Goal: Information Seeking & Learning: Compare options

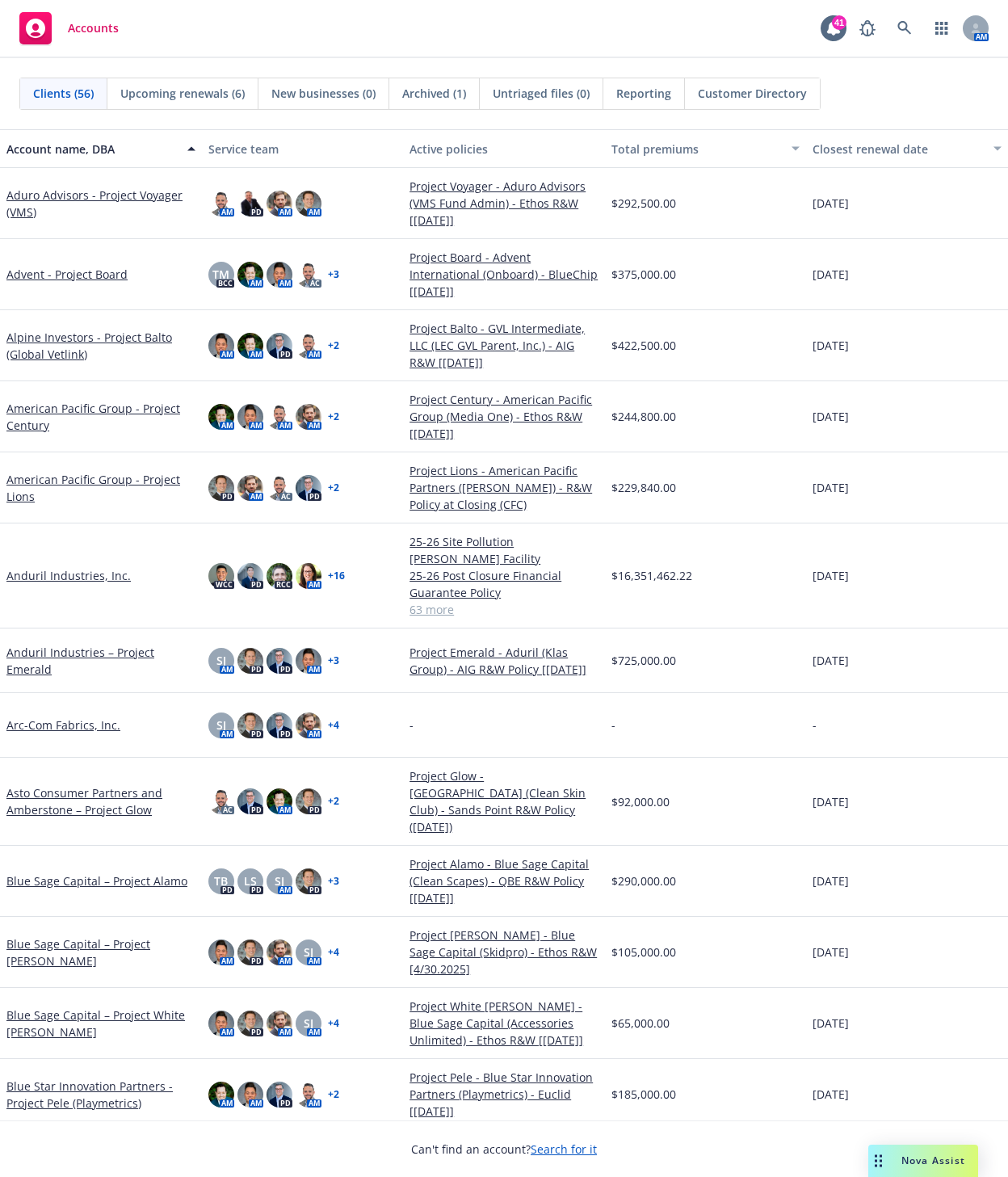
click at [920, 1161] on span "Nova Assist" at bounding box center [933, 1160] width 64 height 14
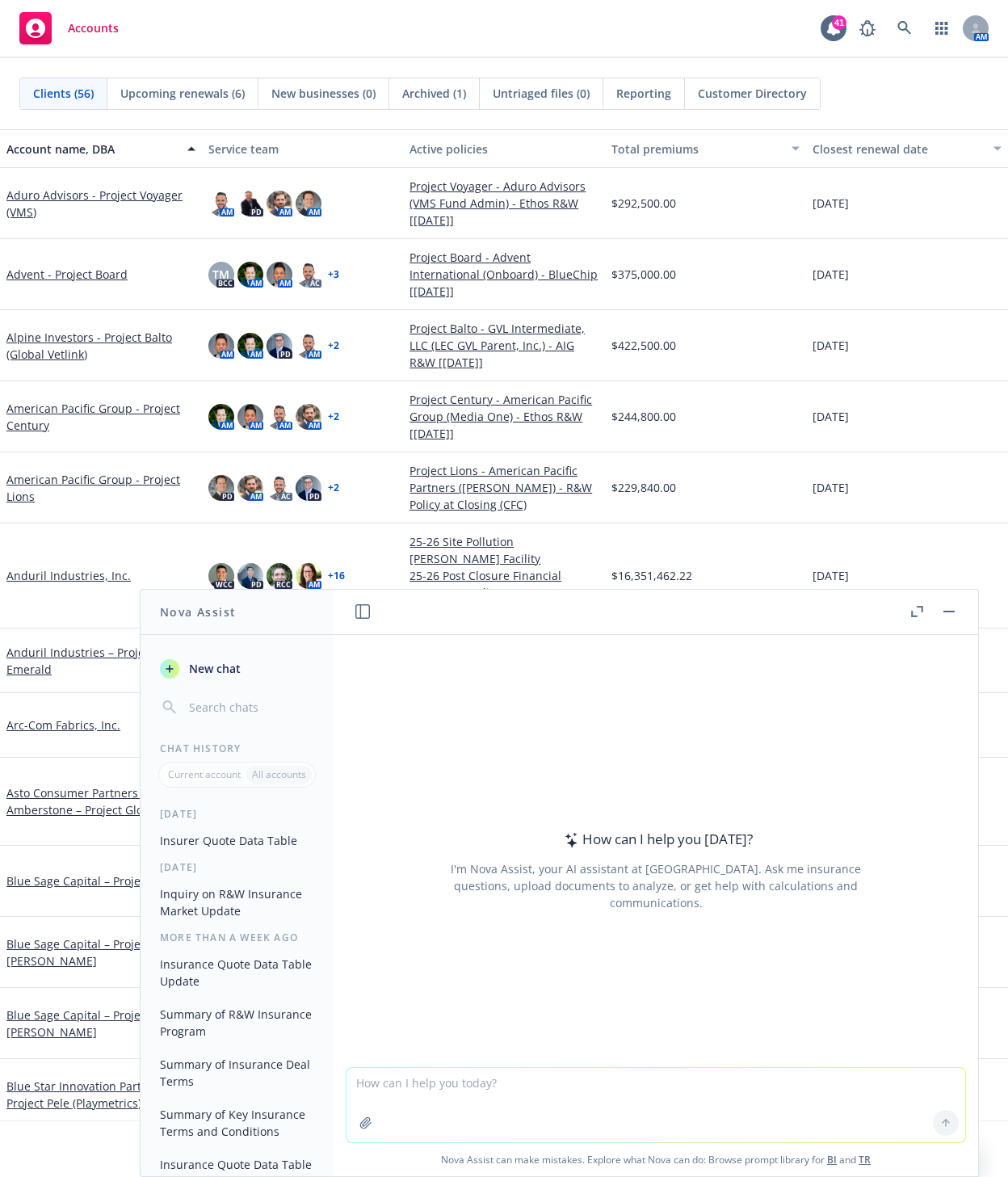
click at [498, 1088] on textarea at bounding box center [656, 1105] width 619 height 74
paste textarea "Loremipsu Dolor Sita Consectet Adipis Elitsedd Eiusmodtempo Incididunt Utla Etd…"
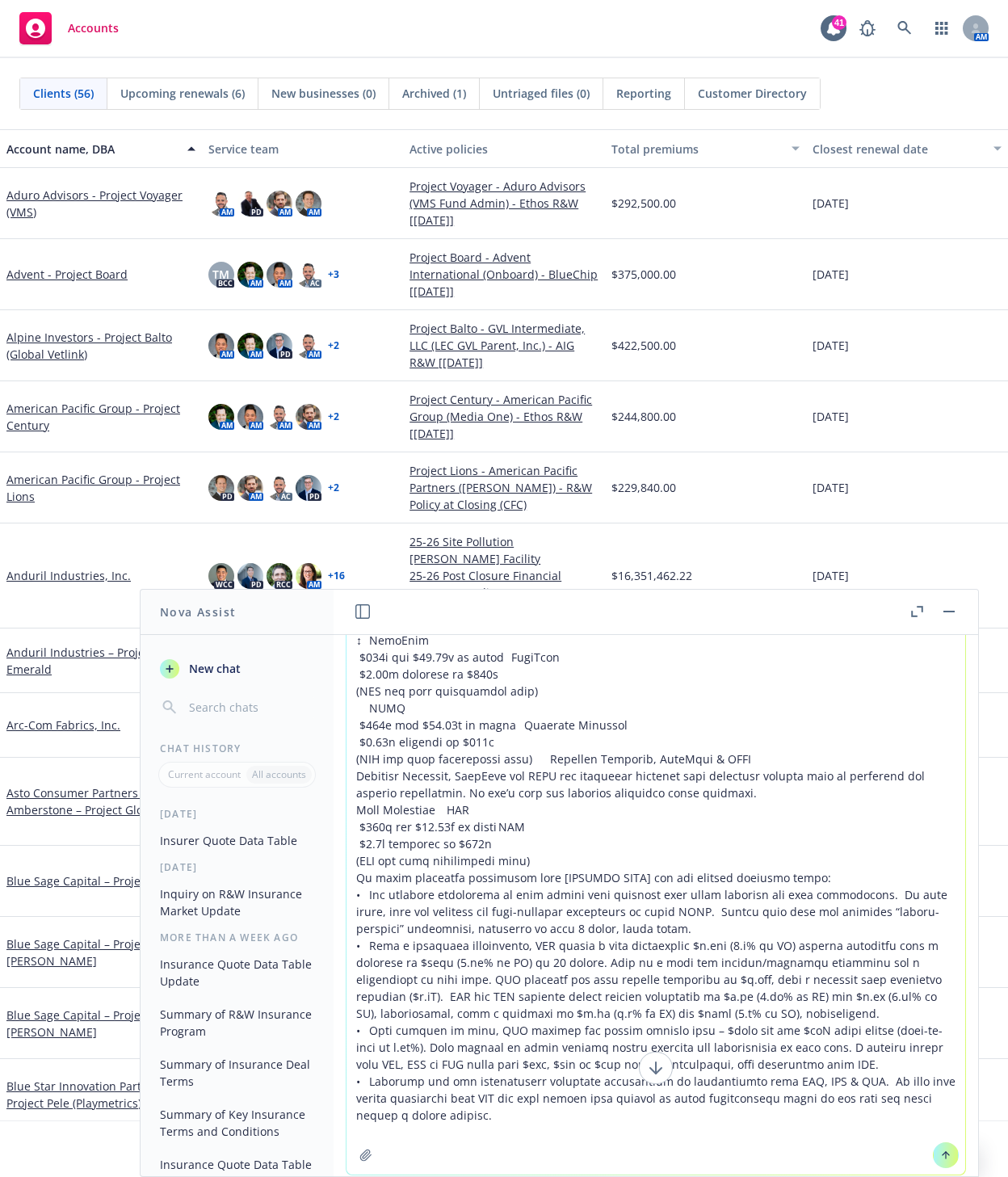
scroll to position [178, 0]
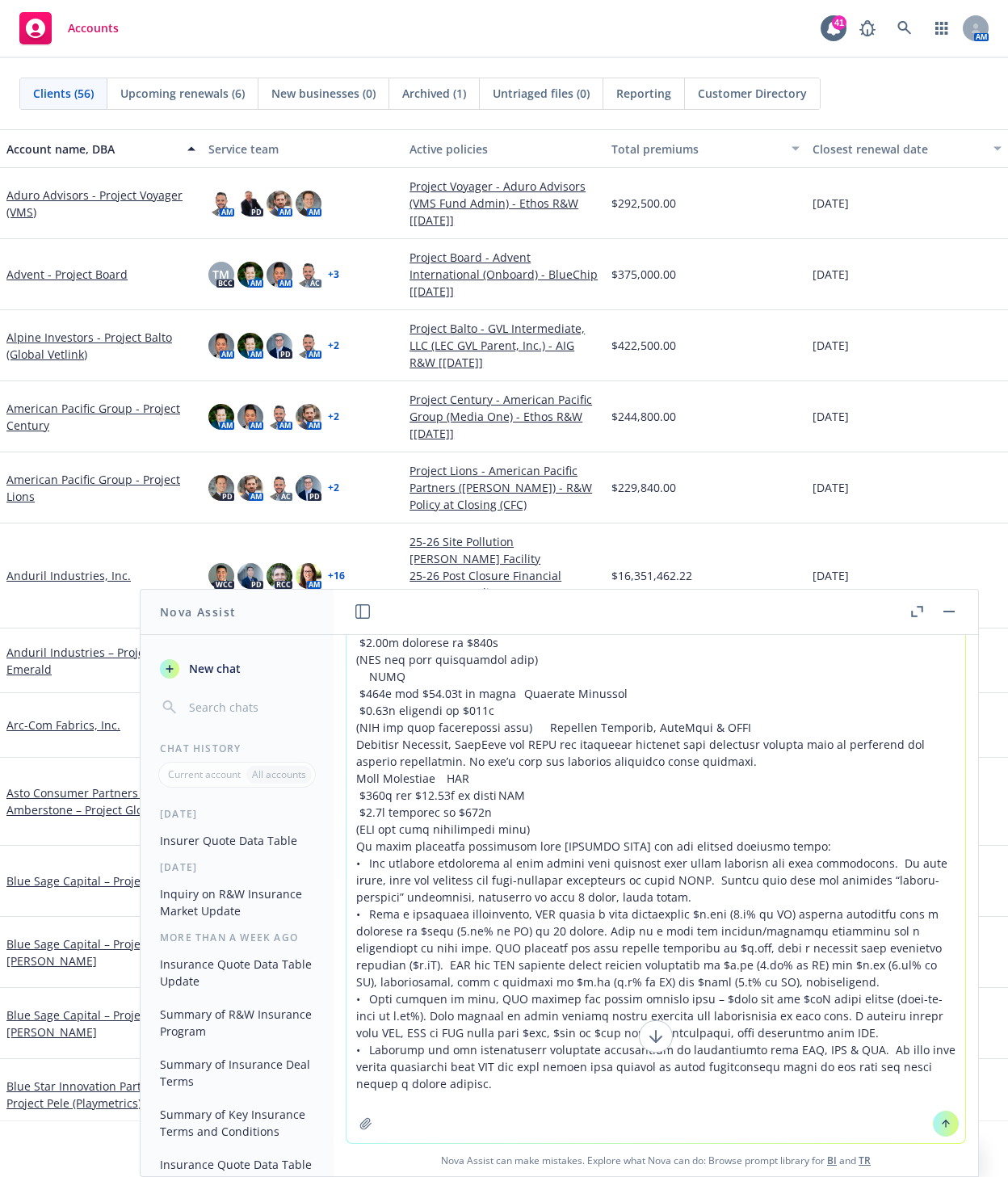
drag, startPoint x: 465, startPoint y: 1094, endPoint x: 349, endPoint y: 851, distance: 269.3
click at [349, 851] on textarea at bounding box center [656, 800] width 619 height 685
click at [482, 1105] on textarea at bounding box center [656, 800] width 619 height 685
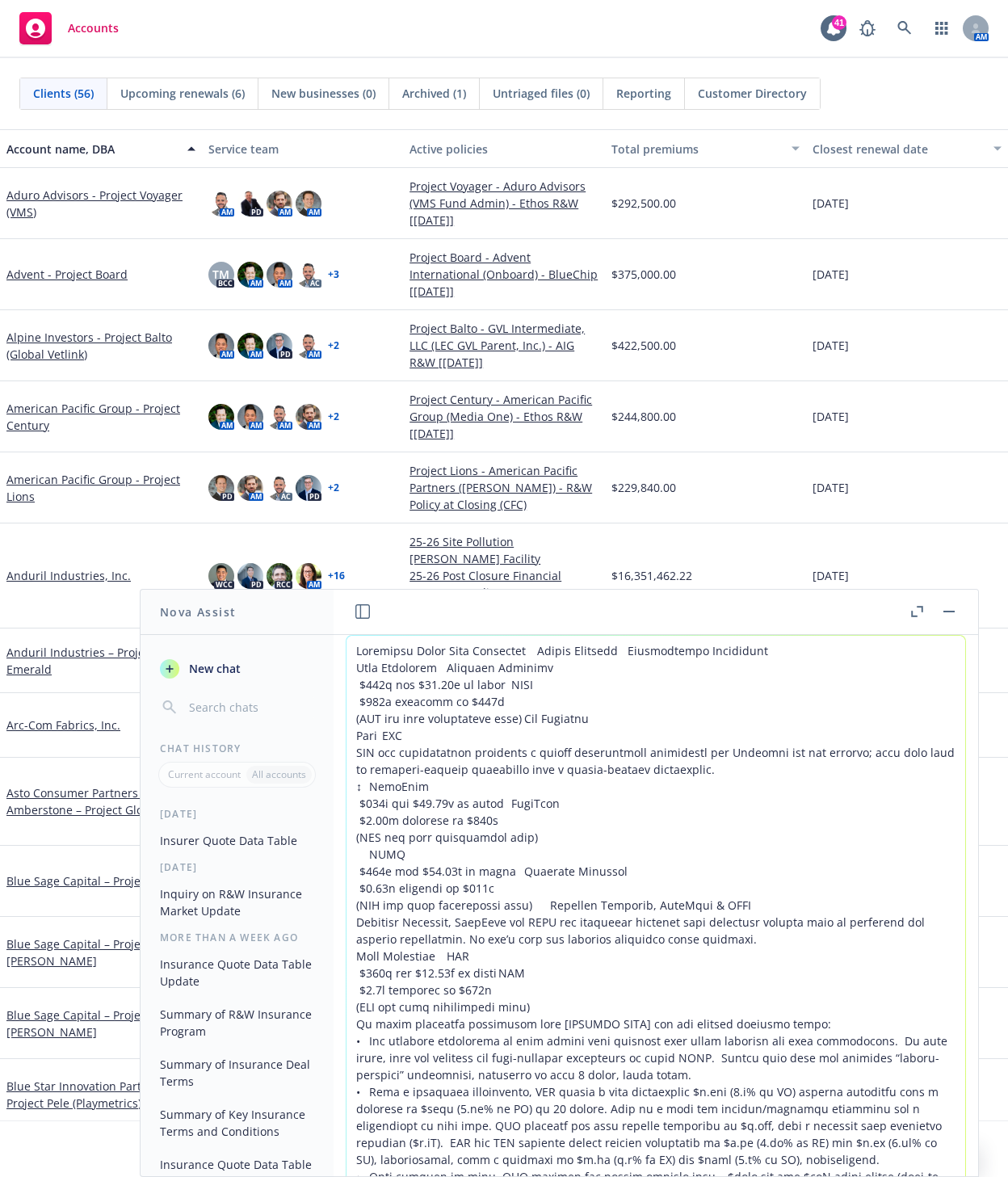
drag, startPoint x: 461, startPoint y: 1093, endPoint x: 344, endPoint y: 633, distance: 474.6
click at [345, 635] on form at bounding box center [656, 978] width 620 height 687
click at [517, 832] on textarea at bounding box center [656, 978] width 619 height 685
drag, startPoint x: 449, startPoint y: 1084, endPoint x: 363, endPoint y: 593, distance: 498.5
click at [363, 593] on div "How can I help you [DATE]? I'm Nova Assist, your AI assistant at Newfront. Ask …" at bounding box center [656, 883] width 645 height 587
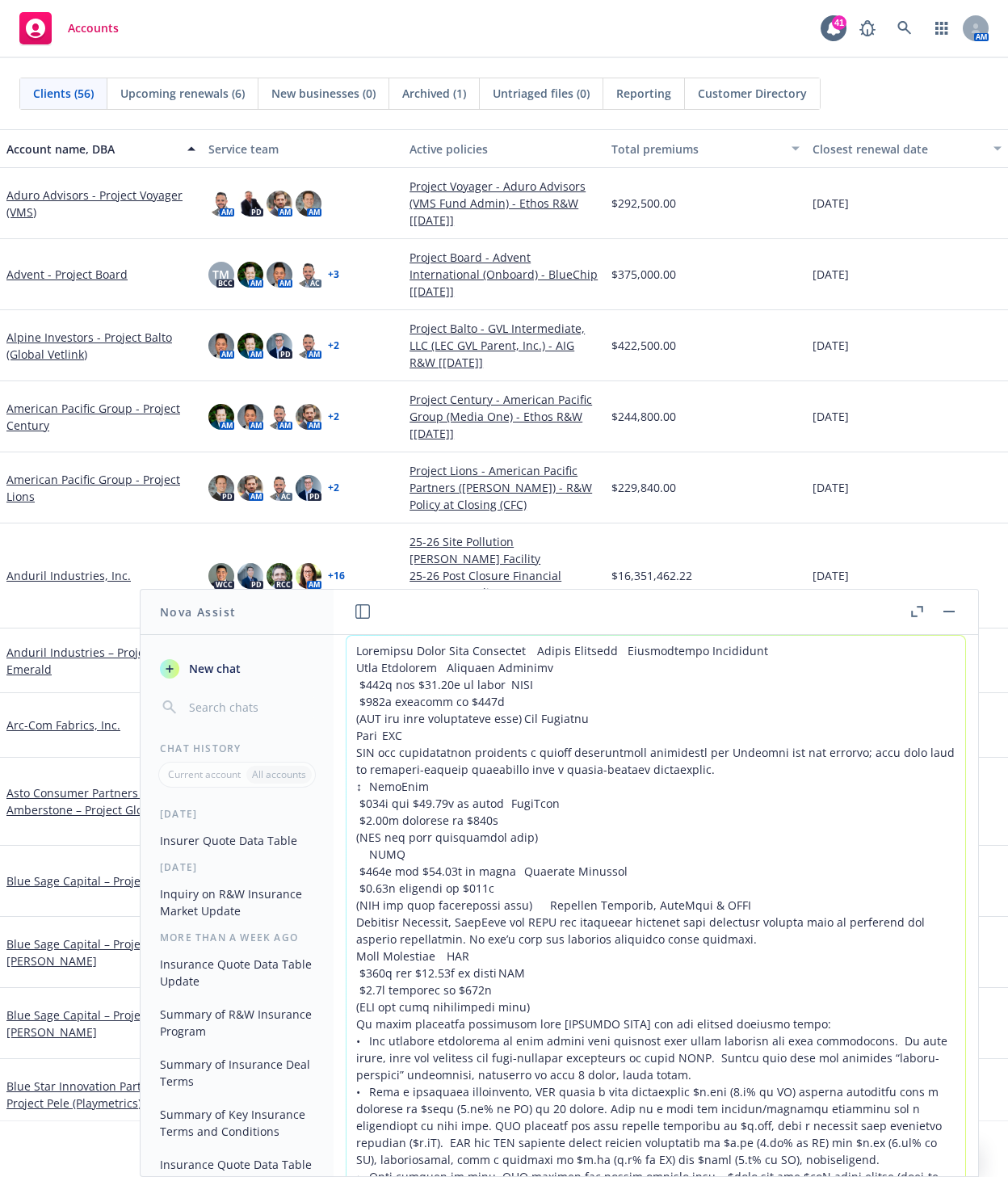
click at [668, 780] on textarea at bounding box center [656, 978] width 619 height 685
click at [726, 806] on textarea at bounding box center [656, 978] width 619 height 685
click at [348, 657] on textarea at bounding box center [656, 978] width 619 height 685
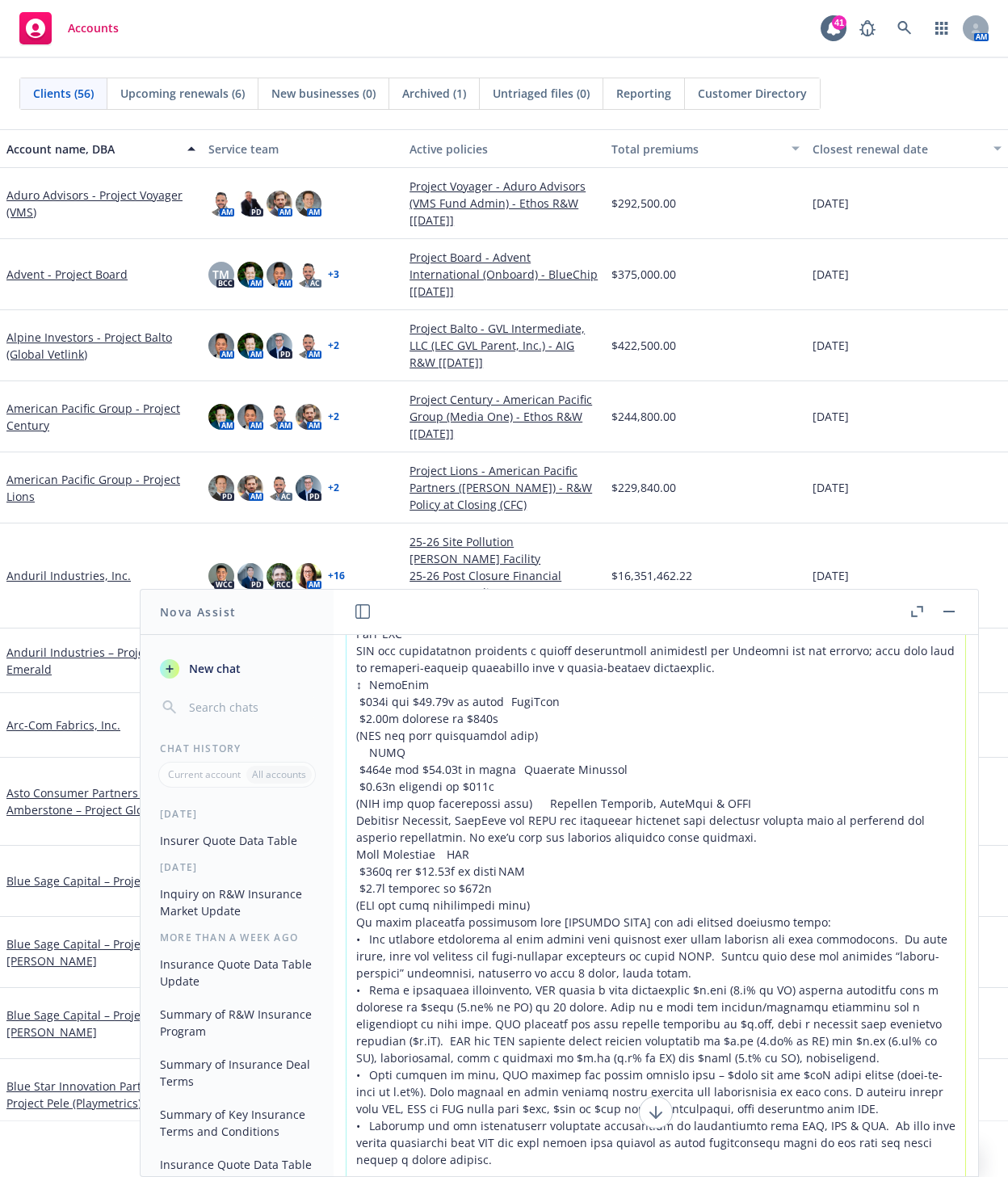
scroll to position [178, 0]
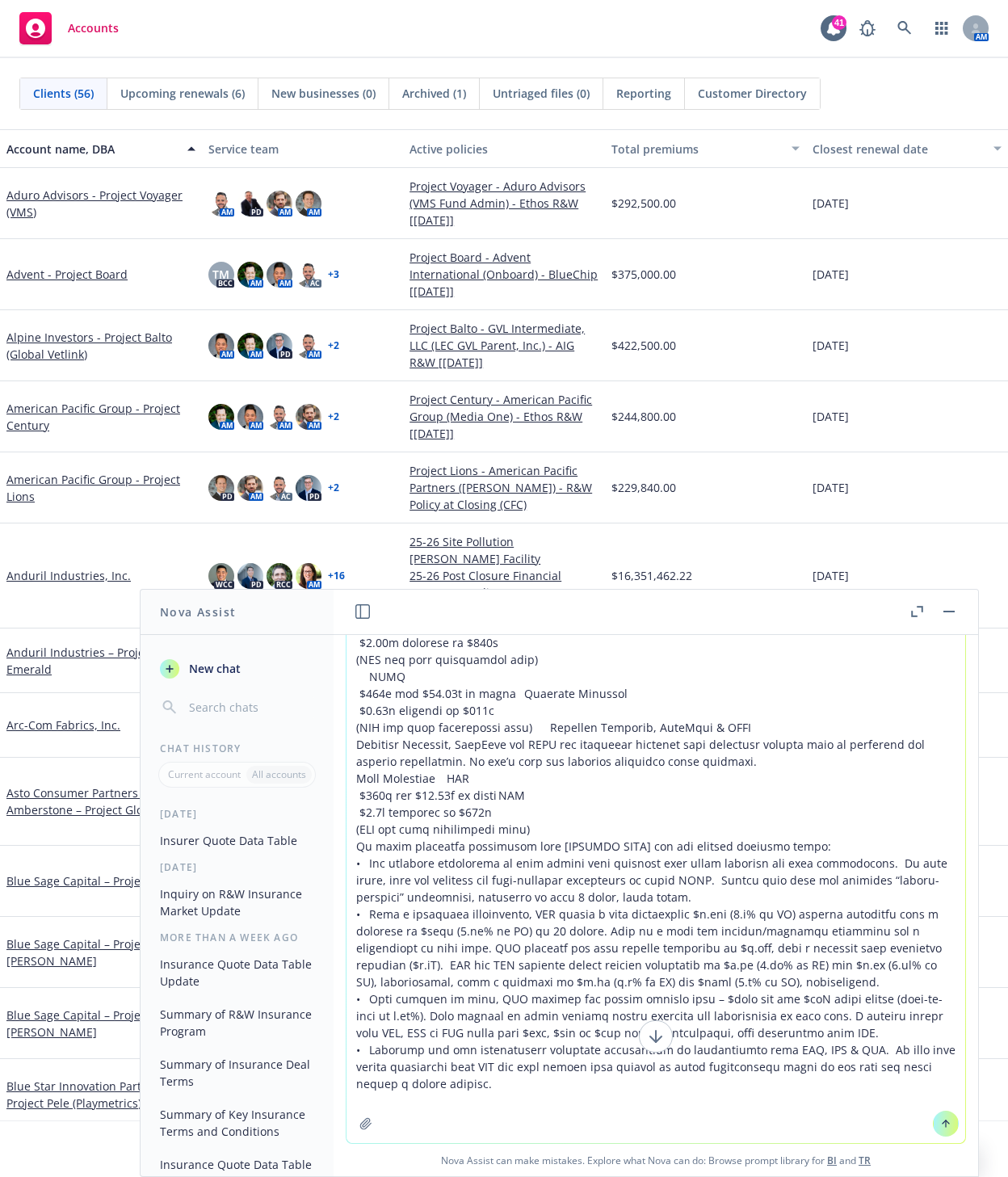
drag, startPoint x: 462, startPoint y: 1086, endPoint x: 342, endPoint y: 847, distance: 267.4
click at [346, 847] on textarea at bounding box center [656, 800] width 619 height 685
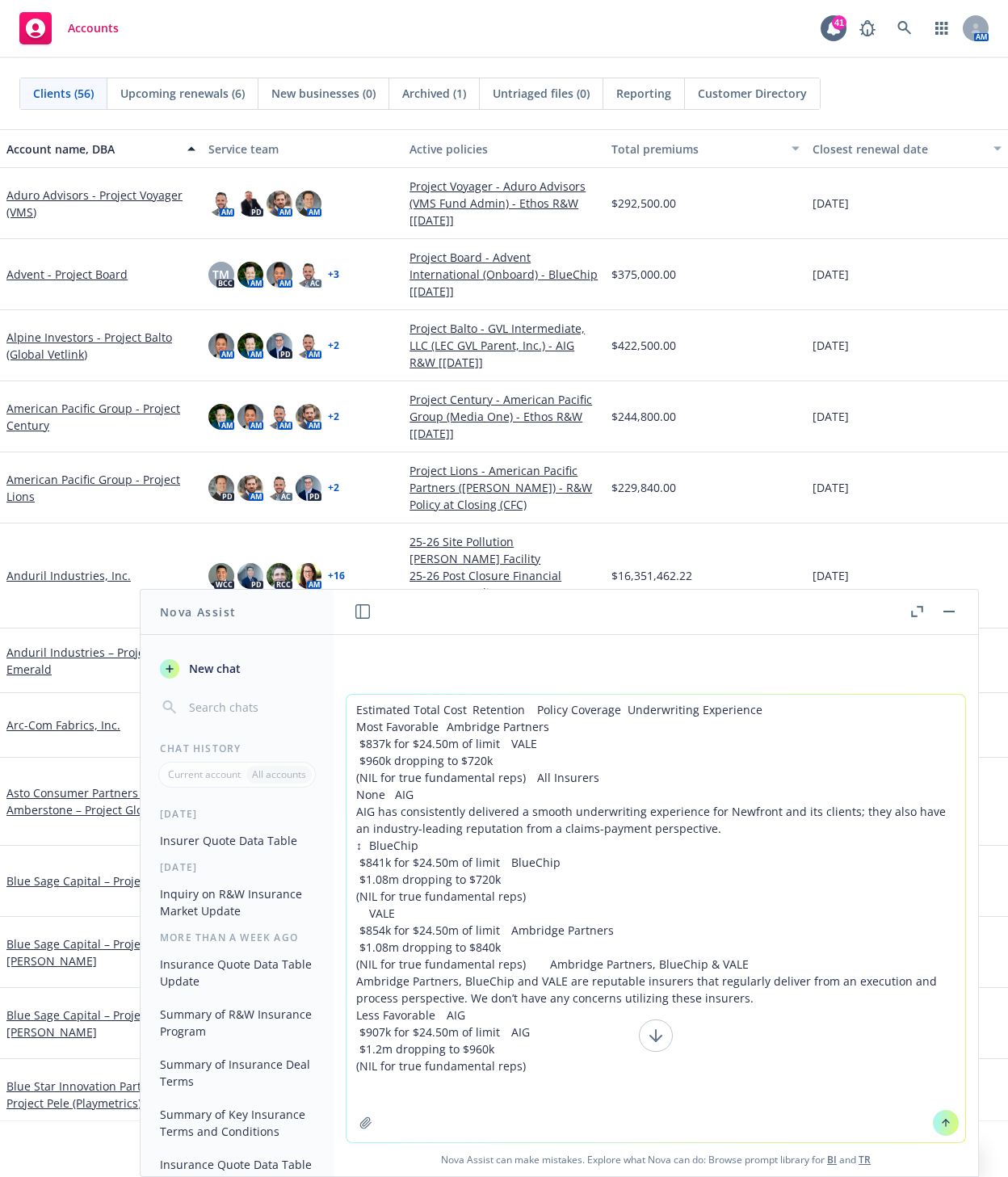
scroll to position [0, 0]
click at [355, 700] on textarea "Estimated Total Cost Retention Policy Coverage Underwriting Experience Most Fav…" at bounding box center [656, 918] width 619 height 447
type textarea "Use this data to complete the chart below: Estimated Total Cost Retention Polic…"
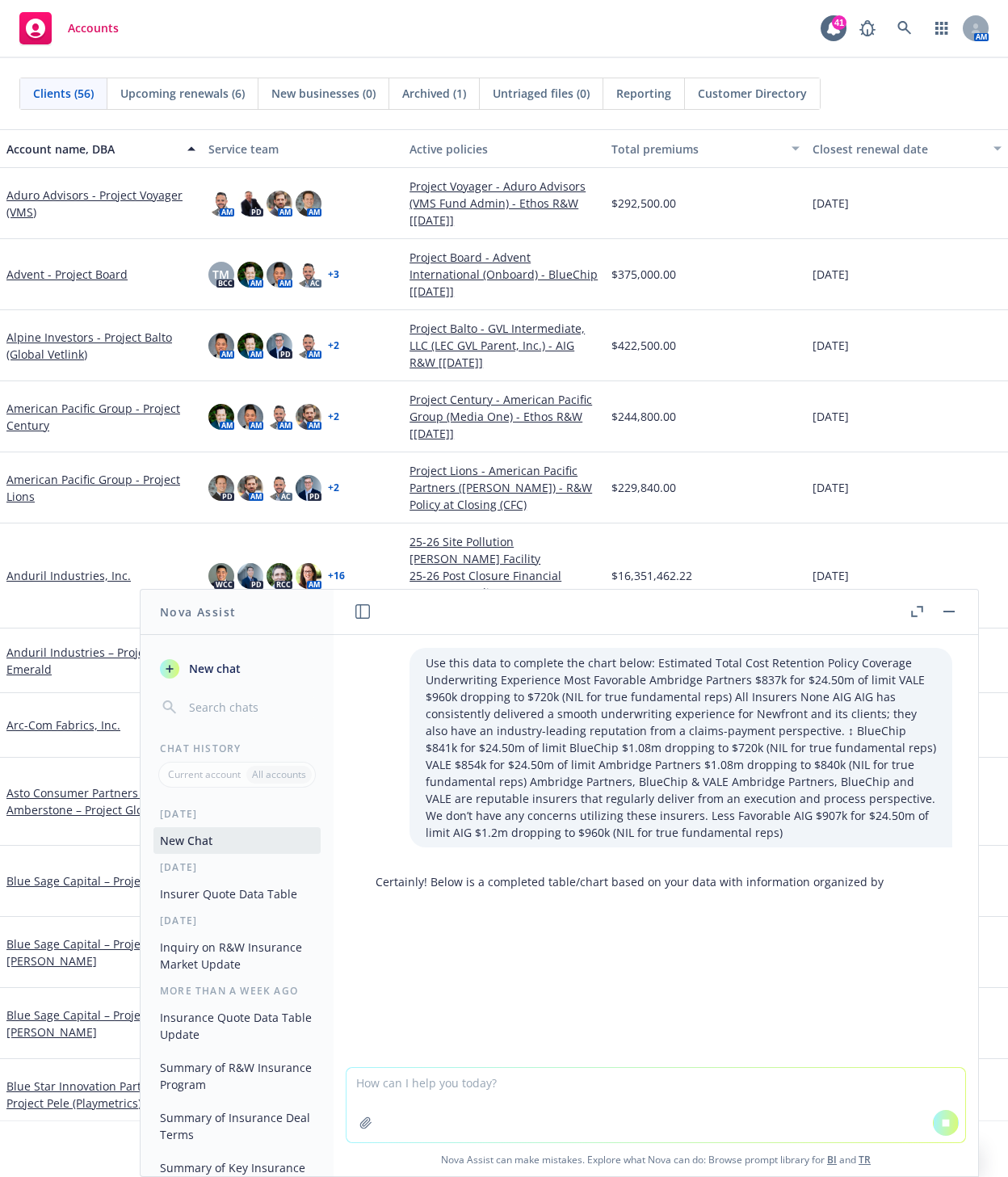
paste textarea "Lo ipsum dolorsita consectetu adip [ELITSED DOEI] tem inc utlabor etdolore magn…"
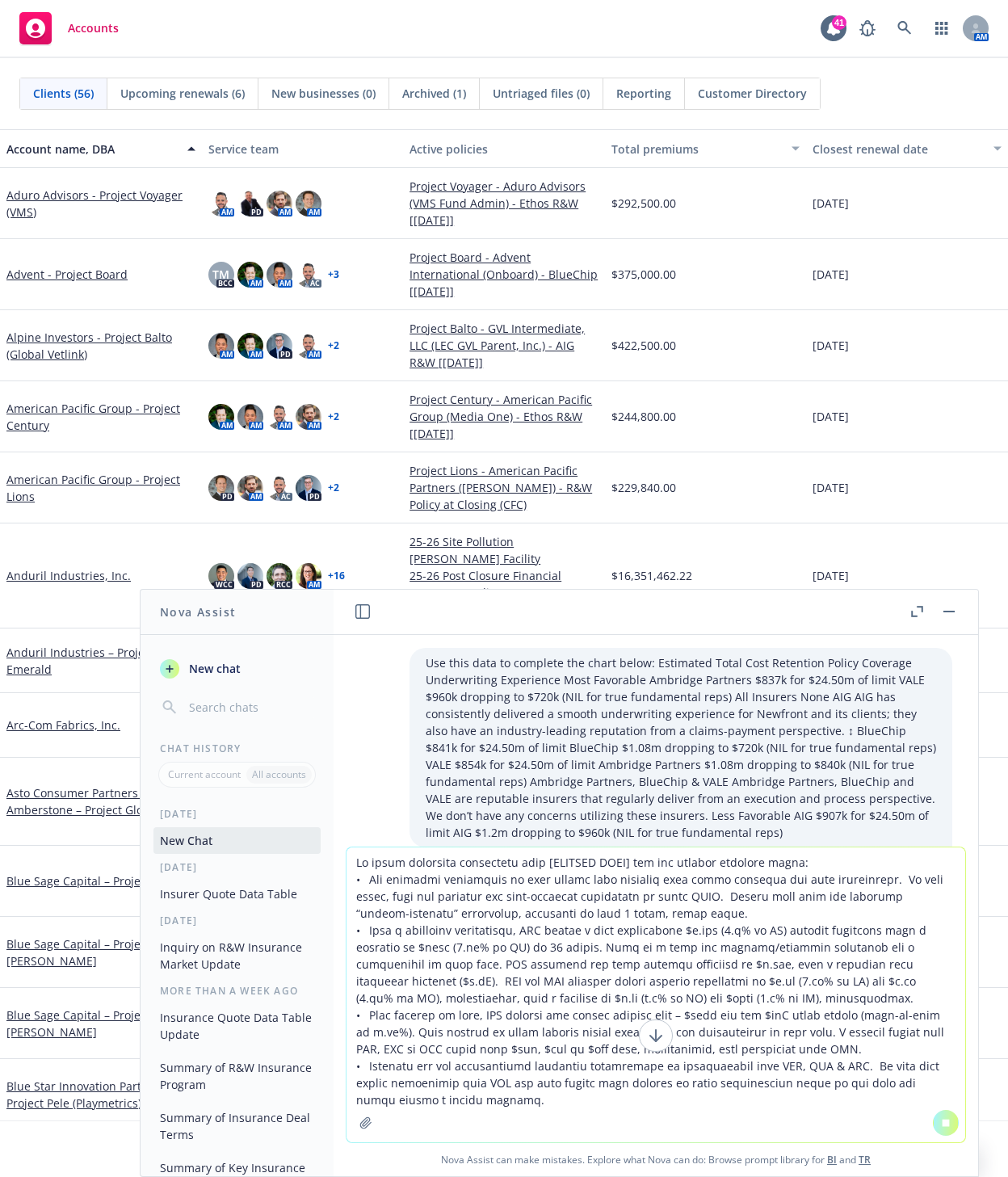
click at [346, 858] on textarea at bounding box center [656, 994] width 619 height 294
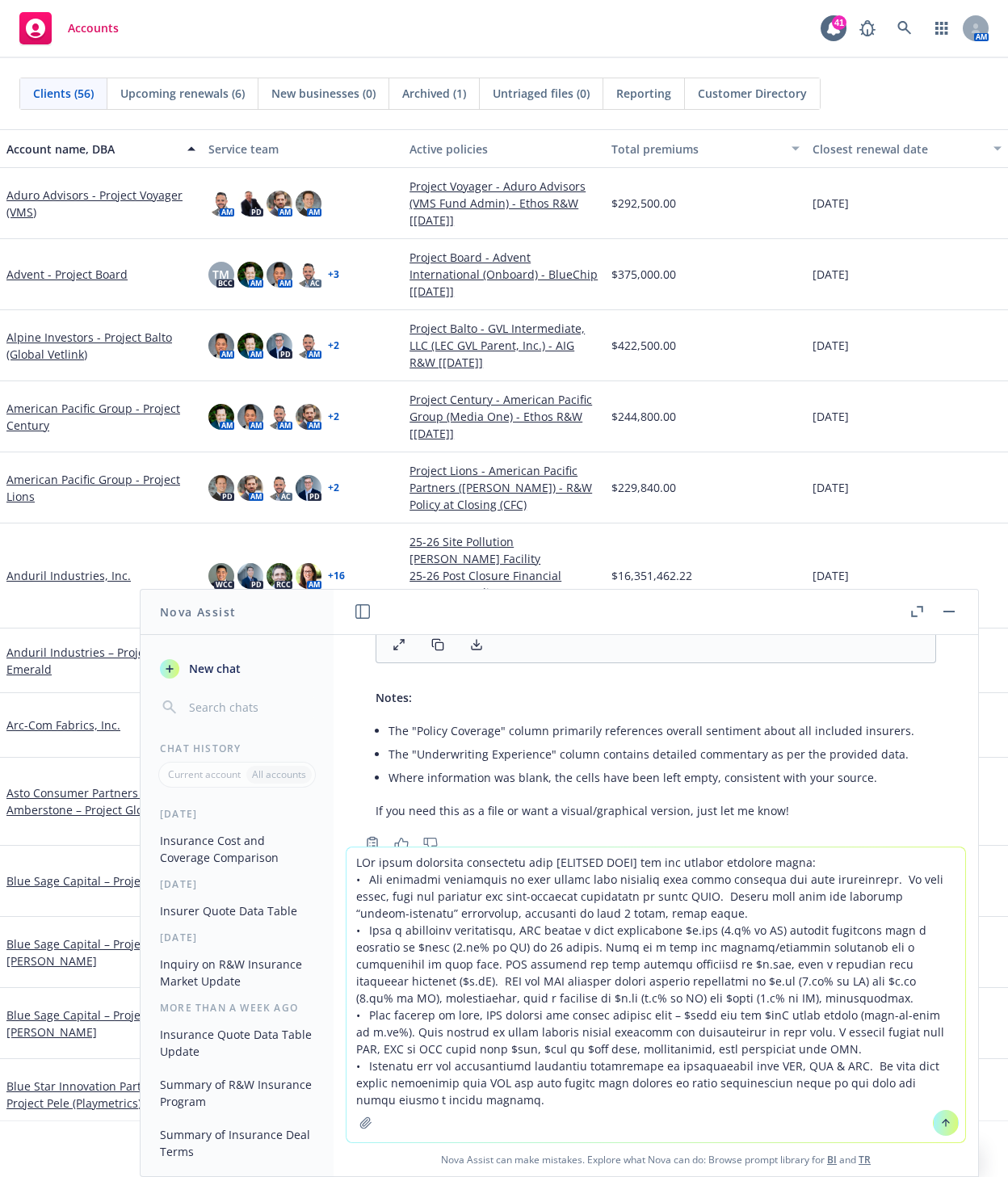
scroll to position [553, 0]
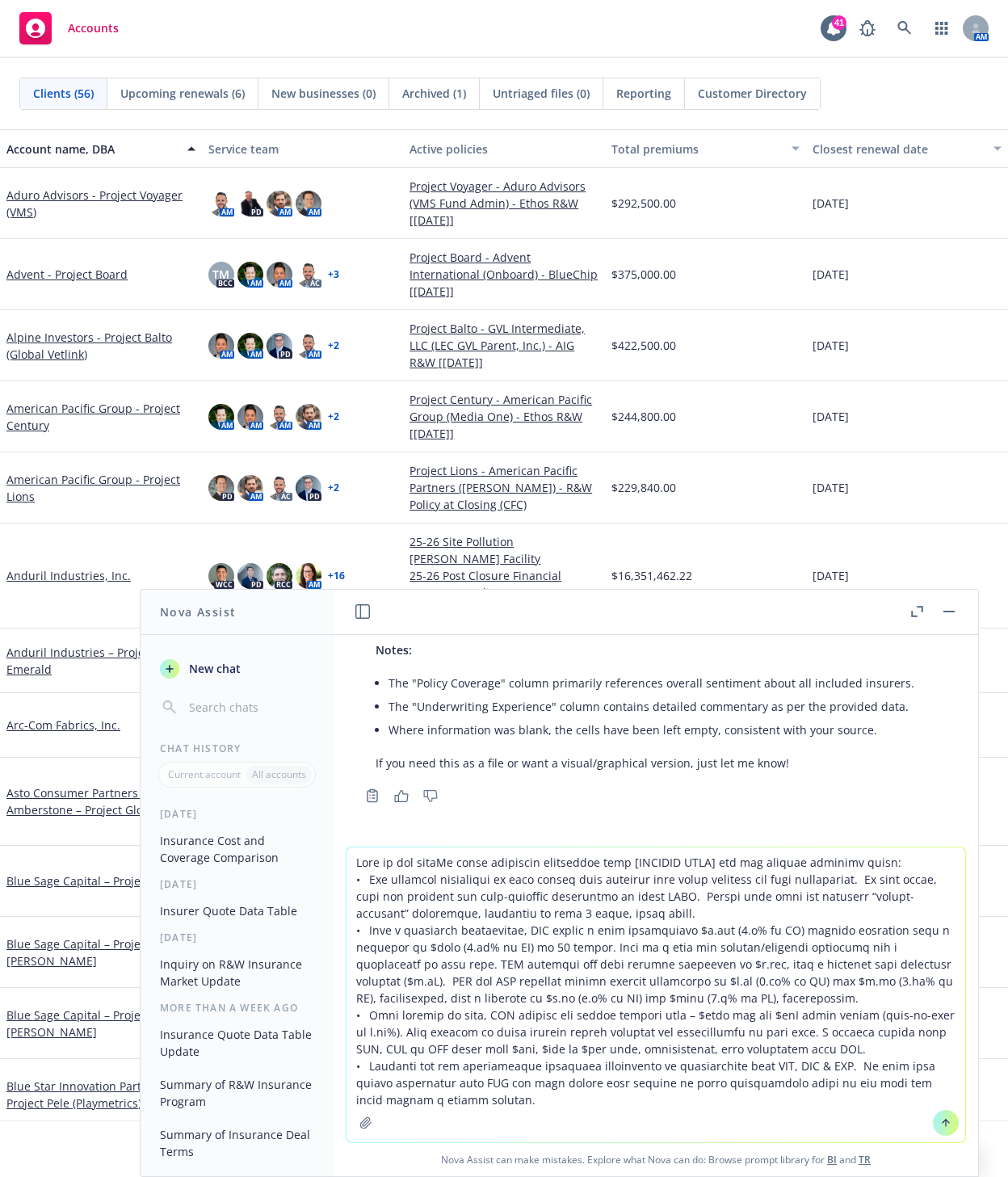
type textarea "Lore ip dol sitamEt conse adipiscin elitseddoe temp [INCIDID UTLA] etd mag aliq…"
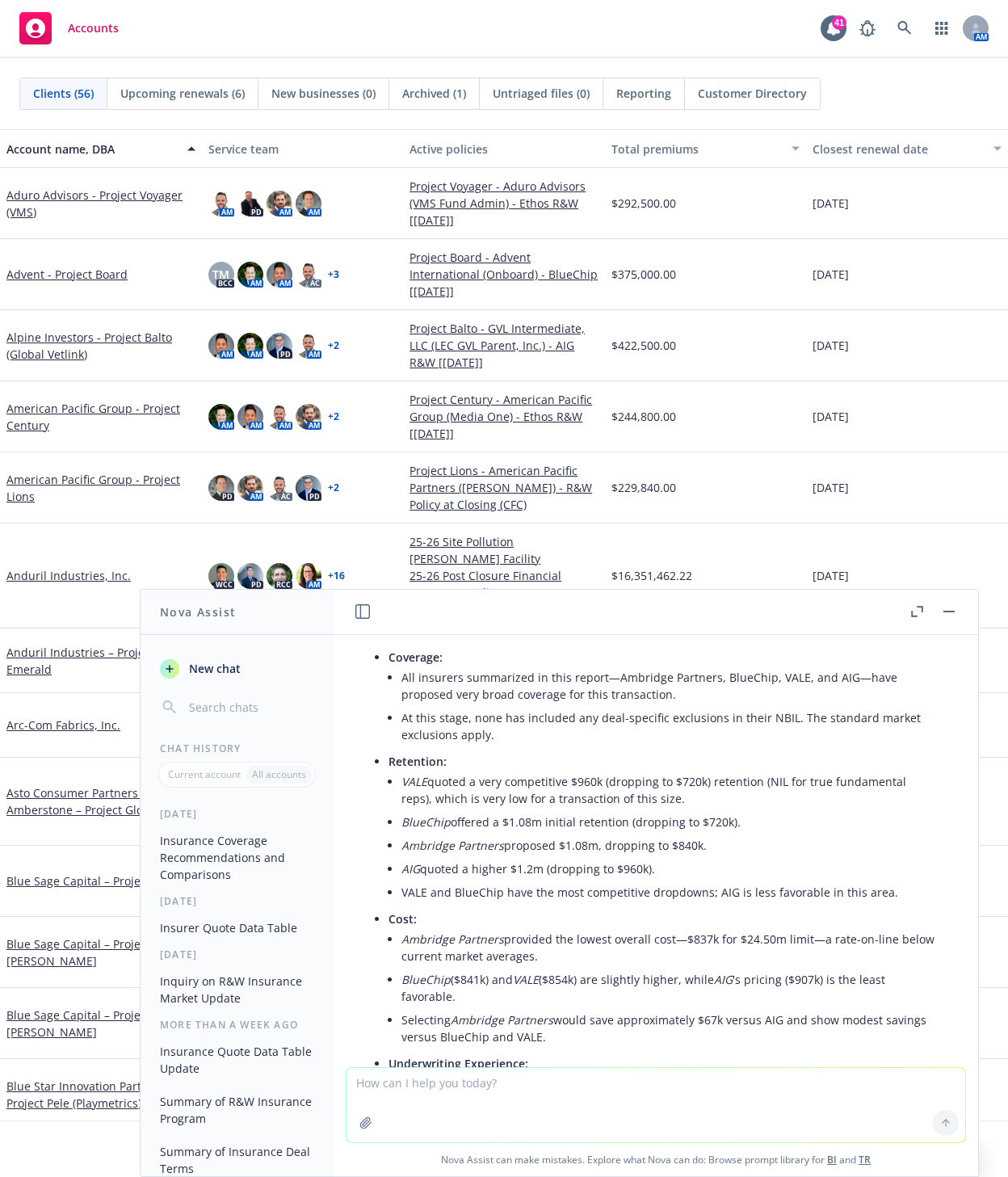
scroll to position [1035, 0]
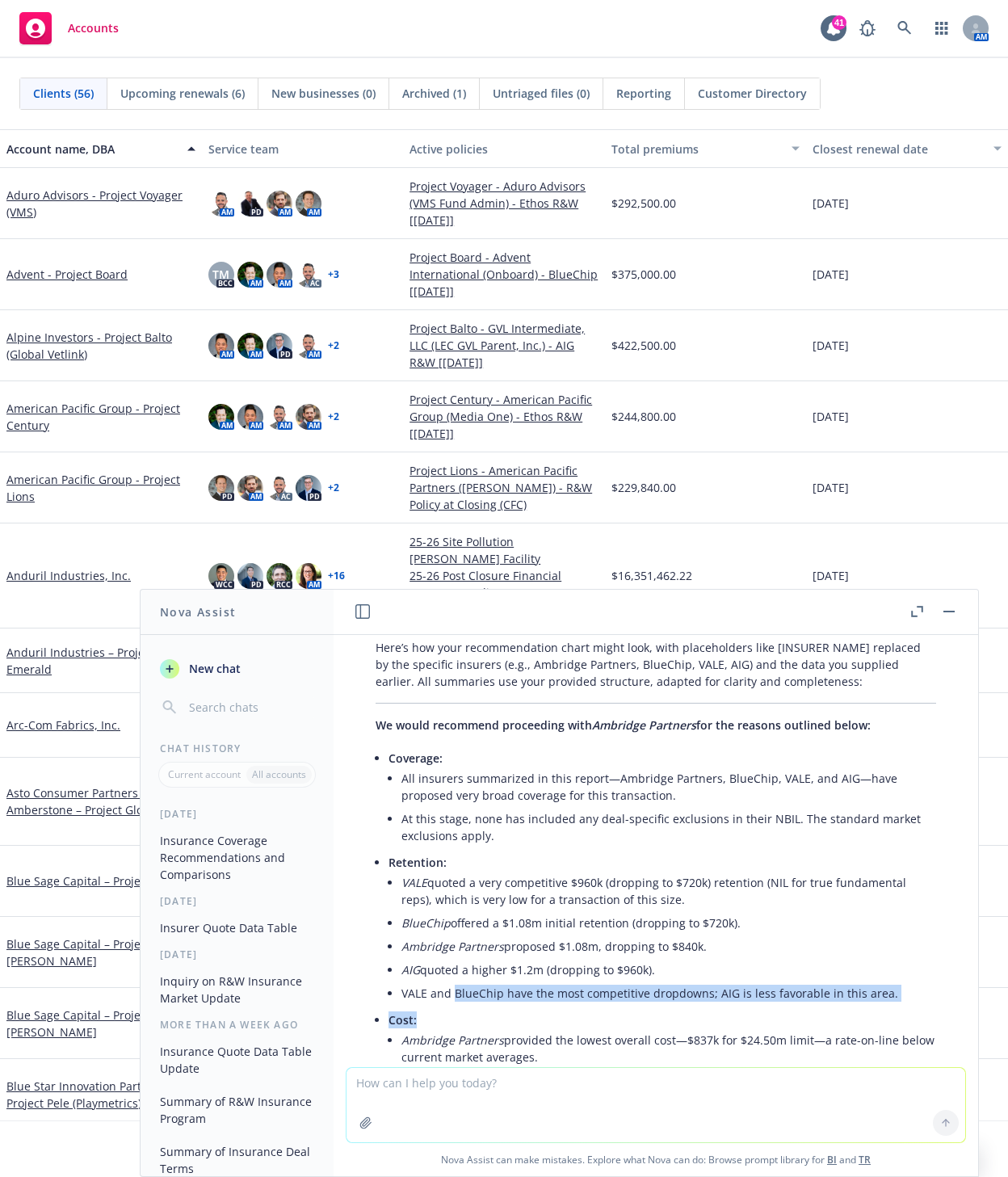
drag, startPoint x: 457, startPoint y: 1006, endPoint x: 794, endPoint y: 1027, distance: 337.7
click at [806, 1029] on ul "Coverage: All insurers summarized in this report—Ambridge Partners, BlueChip, V…" at bounding box center [663, 1033] width 548 height 574
click at [710, 1027] on p "Cost:" at bounding box center [663, 1019] width 548 height 17
drag, startPoint x: 503, startPoint y: 1008, endPoint x: 895, endPoint y: 1010, distance: 392.0
click at [895, 1005] on li "VALE and BlueChip have the most competitive dropdowns; AIG is less favorable in…" at bounding box center [668, 993] width 534 height 23
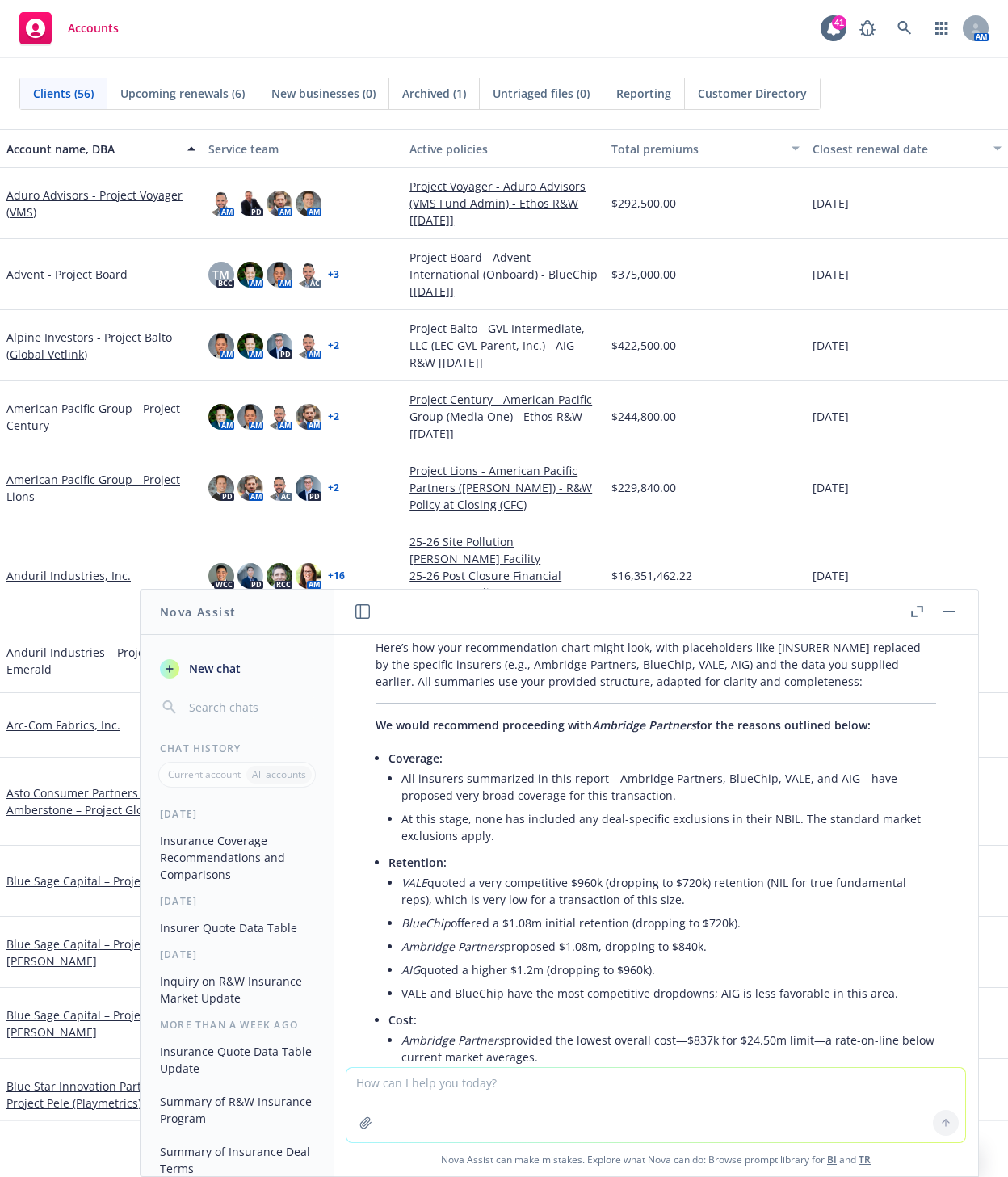
click at [672, 1025] on p "Cost:" at bounding box center [663, 1019] width 548 height 17
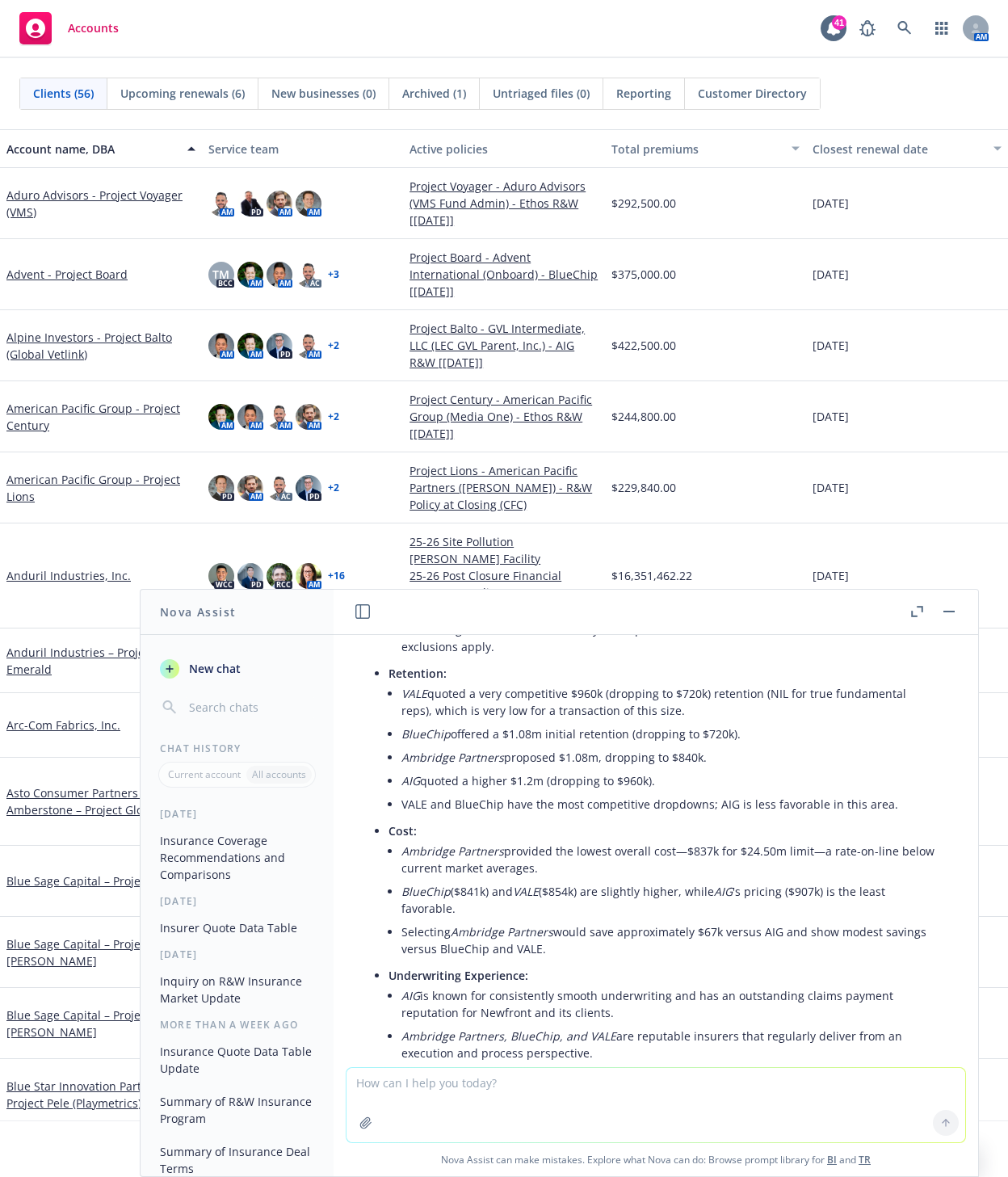
scroll to position [1338, 0]
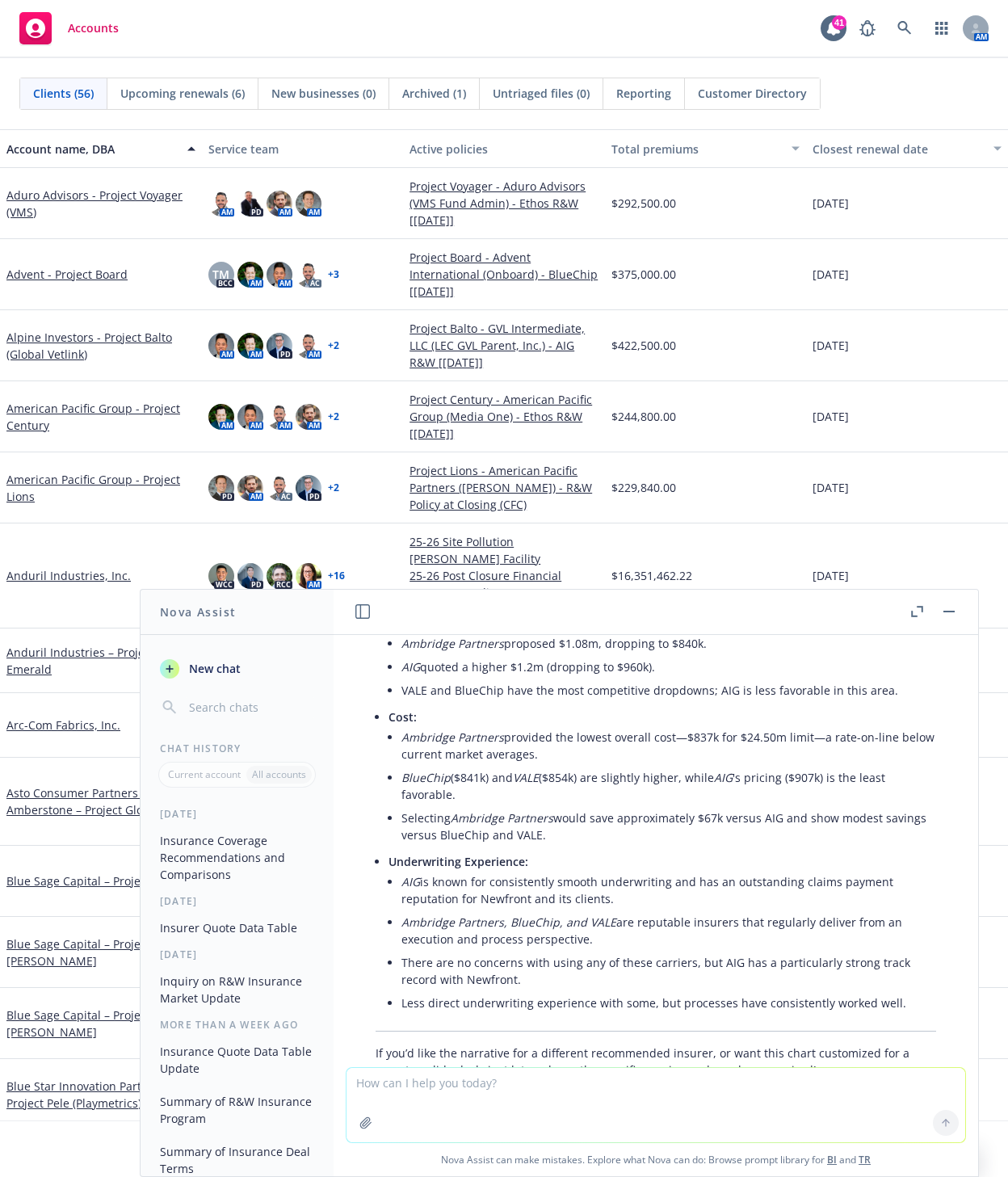
drag, startPoint x: 433, startPoint y: 754, endPoint x: 701, endPoint y: 768, distance: 268.4
click at [701, 766] on li "Ambridge Partners provided the lowest overall cost—$837k for $24.50m limit—a ra…" at bounding box center [668, 745] width 534 height 40
click at [795, 790] on li "BlueChip ($841k) and VALE ($854k) are slightly higher, while AIG 's pricing ($9…" at bounding box center [668, 786] width 534 height 40
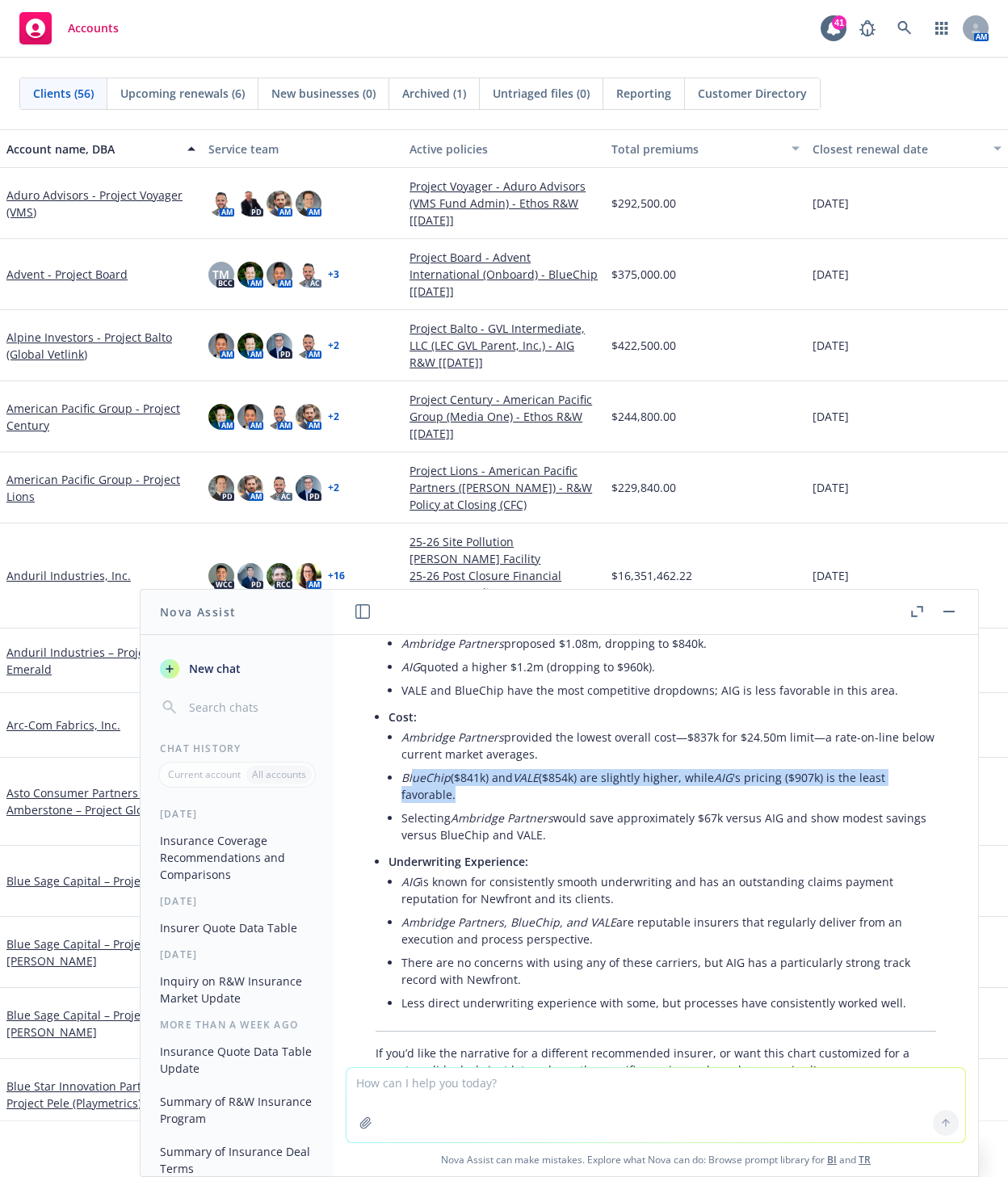
drag, startPoint x: 414, startPoint y: 794, endPoint x: 492, endPoint y: 814, distance: 80.5
click at [492, 806] on li "BlueChip ($841k) and VALE ($854k) are slightly higher, while AIG 's pricing ($9…" at bounding box center [668, 786] width 534 height 40
click at [504, 821] on li "Selecting Ambridge Partners would save approximately $67k versus AIG and show m…" at bounding box center [668, 826] width 534 height 40
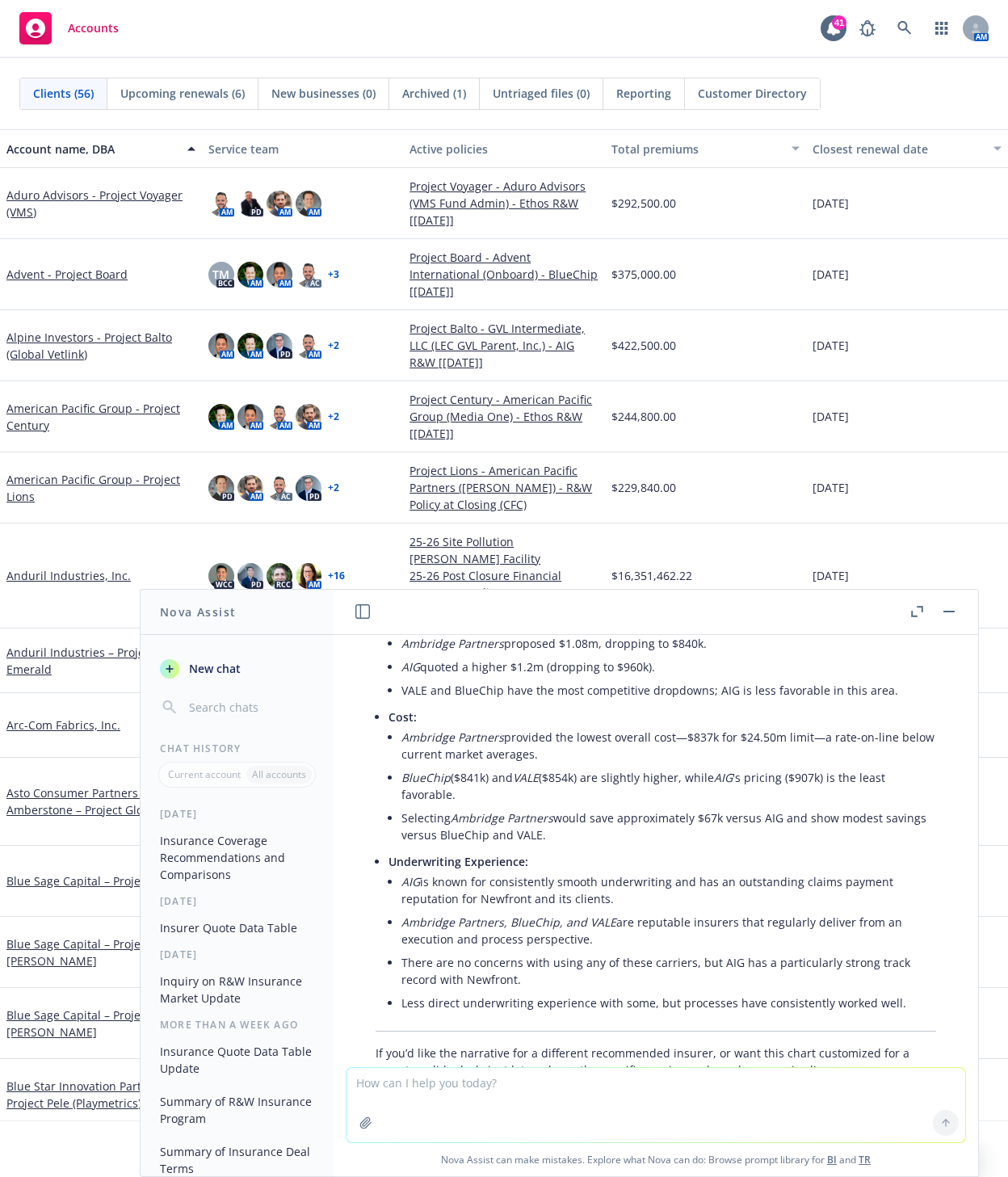
drag, startPoint x: 413, startPoint y: 796, endPoint x: 586, endPoint y: 850, distance: 181.2
click at [586, 846] on ul "Ambridge Partners provided the lowest overall cost—$837k for $24.50m limit—a ra…" at bounding box center [668, 786] width 534 height 121
click at [595, 846] on li "Selecting Ambridge Partners would save approximately $67k versus AIG and show m…" at bounding box center [668, 826] width 534 height 40
drag, startPoint x: 593, startPoint y: 847, endPoint x: 389, endPoint y: 734, distance: 233.2
click at [389, 734] on li "Cost: Ambridge Partners provided the lowest overall cost—$837k for $24.50m limi…" at bounding box center [663, 778] width 548 height 145
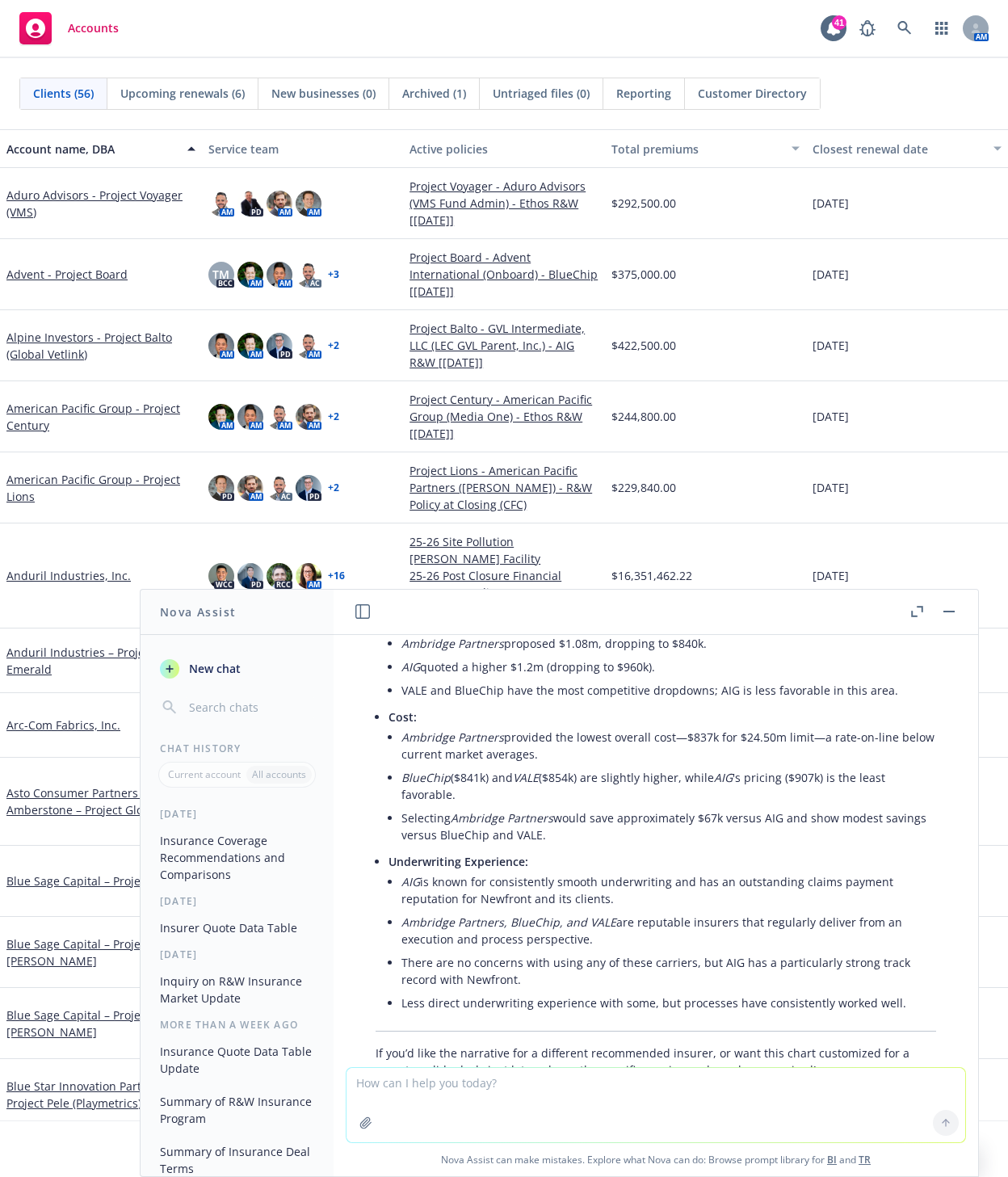
click at [613, 846] on li "Selecting Ambridge Partners would save approximately $67k versus AIG and show m…" at bounding box center [668, 826] width 534 height 40
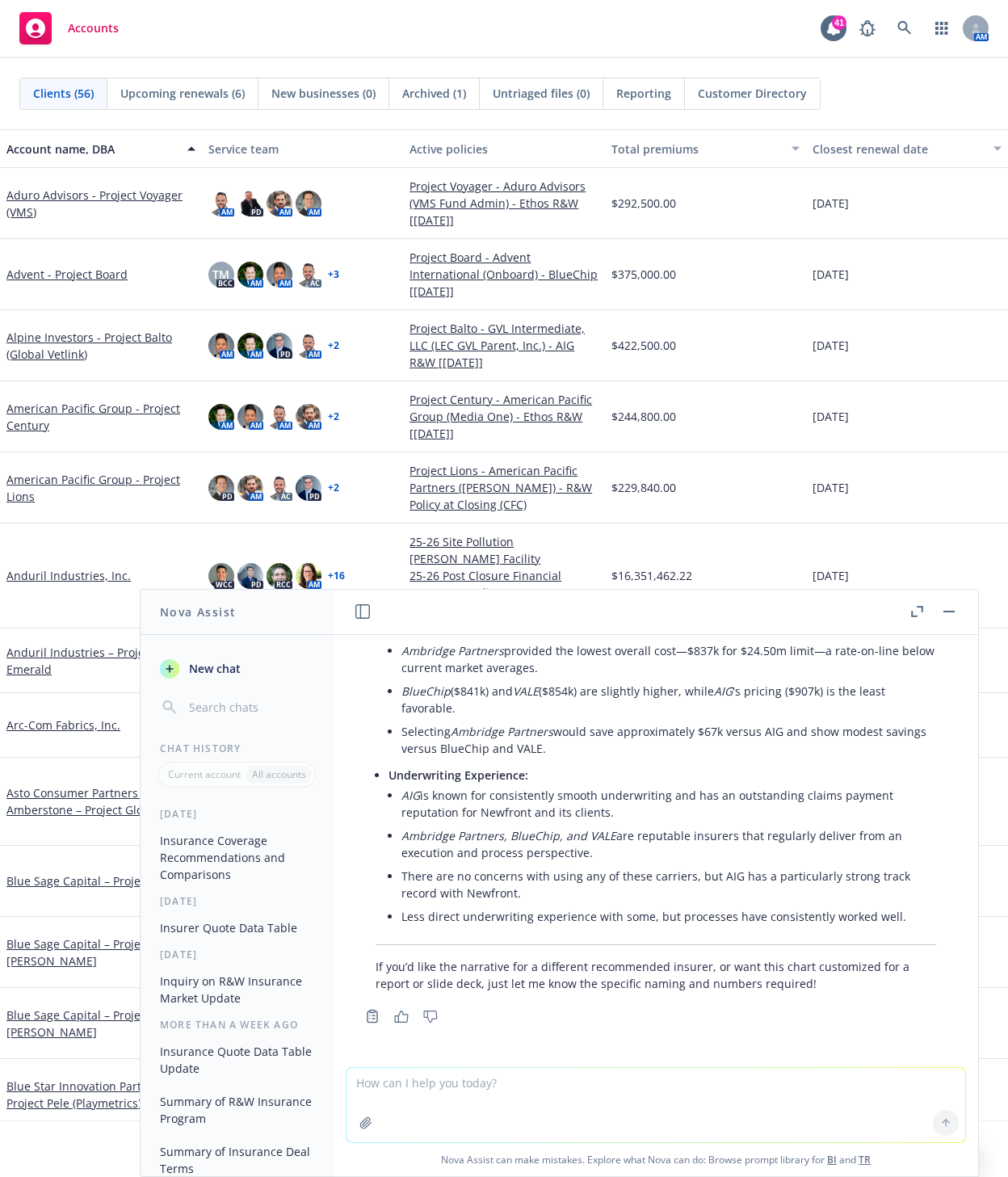
drag, startPoint x: 462, startPoint y: 835, endPoint x: 816, endPoint y: 849, distance: 354.3
click at [816, 849] on li "Ambridge Partners, BlueChip, and VALE are reputable insurers that regularly del…" at bounding box center [668, 843] width 534 height 40
click at [758, 880] on li "There are no concerns with using any of these carriers, but AIG has a particula…" at bounding box center [668, 883] width 534 height 40
click at [526, 888] on li "There are no concerns with using any of these carriers, but AIG has a particula…" at bounding box center [668, 883] width 534 height 40
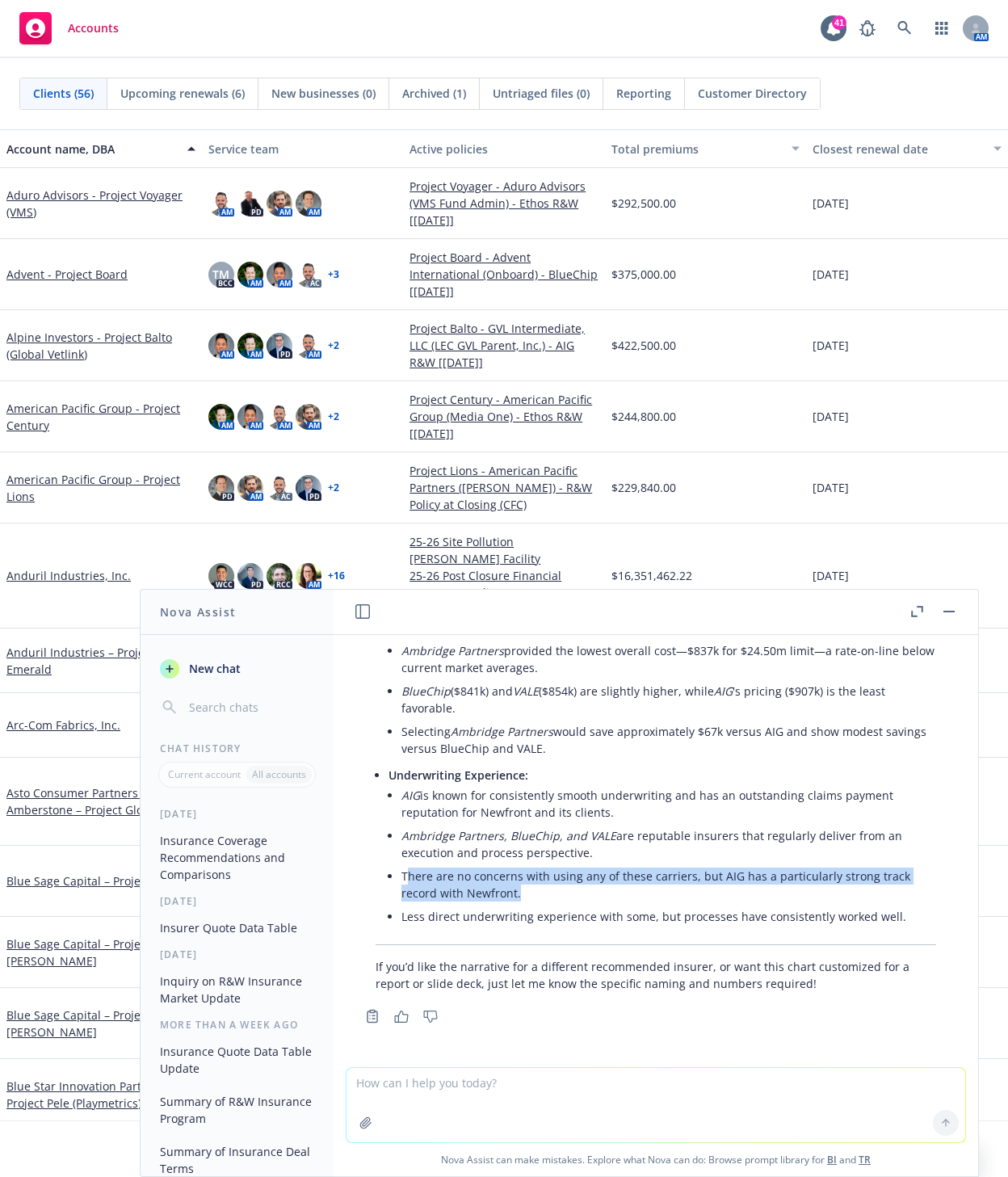
drag, startPoint x: 522, startPoint y: 892, endPoint x: 409, endPoint y: 877, distance: 114.0
click at [409, 877] on li "There are no concerns with using any of these carriers, but AIG has a particula…" at bounding box center [668, 883] width 534 height 40
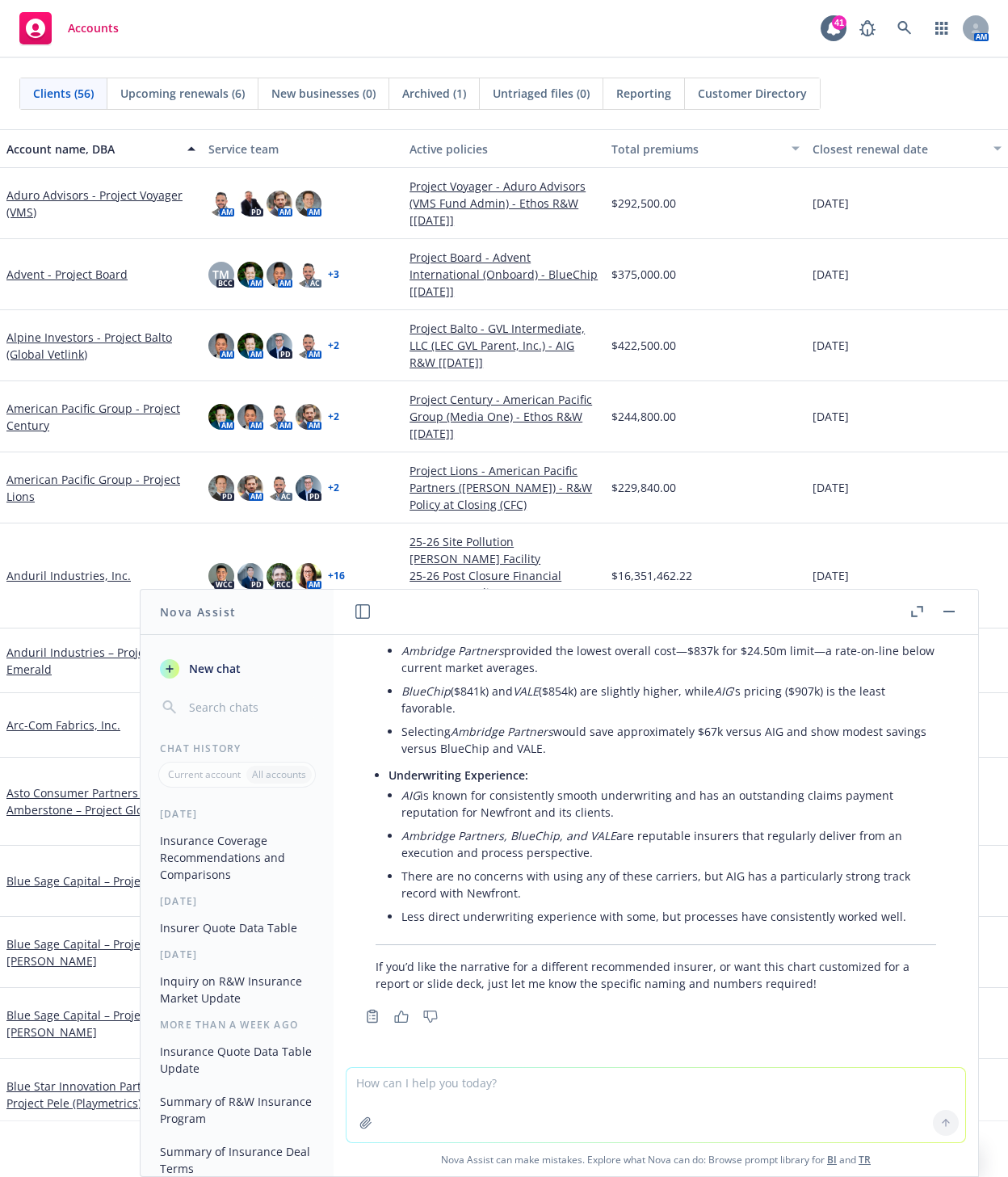
click at [516, 918] on li "Less direct underwriting experience with some, but processes have consistently …" at bounding box center [668, 917] width 534 height 23
drag, startPoint x: 892, startPoint y: 919, endPoint x: 656, endPoint y: 904, distance: 236.5
click at [656, 904] on ul "AIG is known for consistently smooth underwriting and has an outstanding claims…" at bounding box center [668, 856] width 534 height 145
click at [600, 886] on li "There are no concerns with using any of these carriers, but AIG has a particula…" at bounding box center [668, 883] width 534 height 40
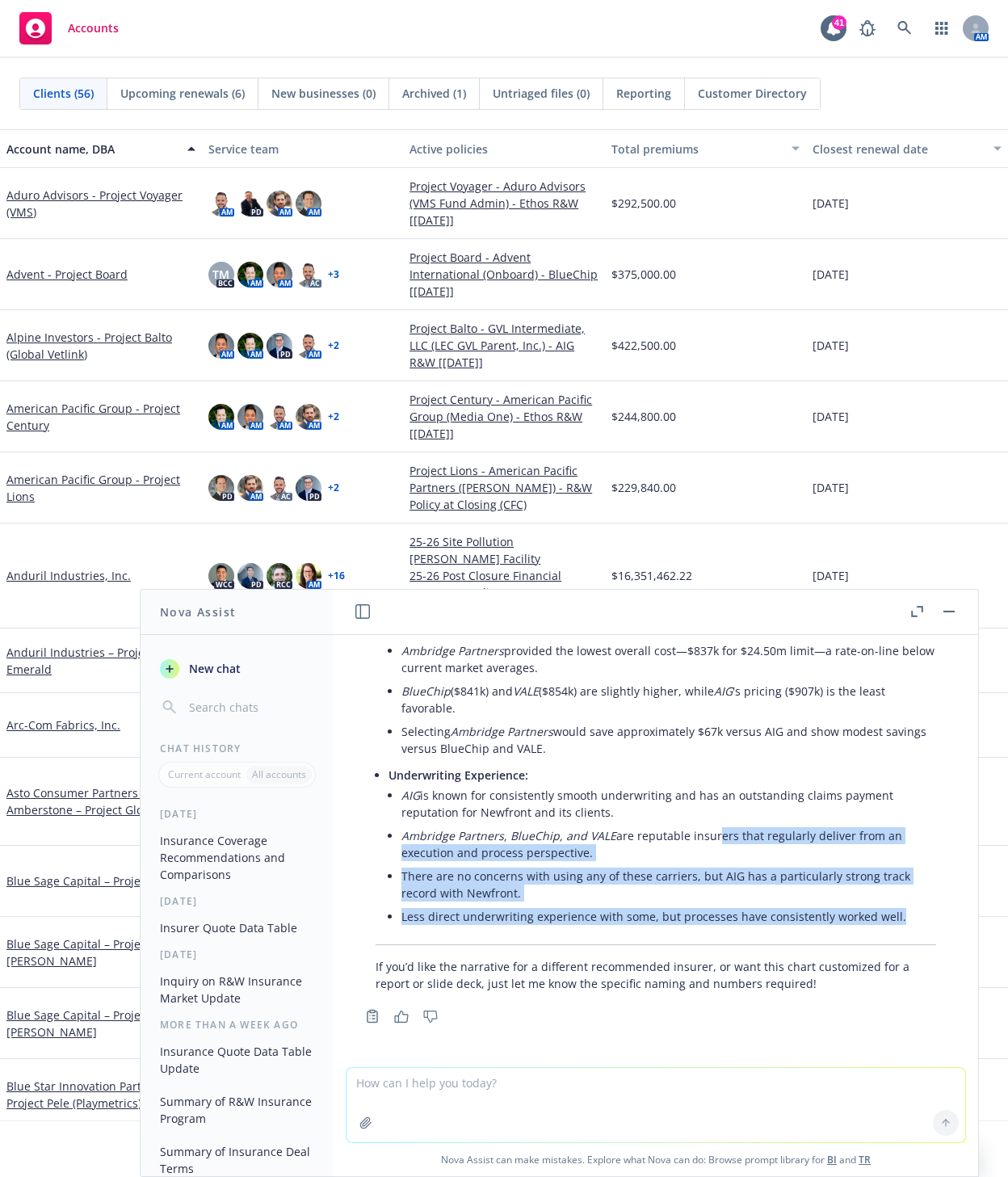
drag, startPoint x: 892, startPoint y: 921, endPoint x: 706, endPoint y: 835, distance: 204.9
click at [706, 835] on ul "AIG is known for consistently smooth underwriting and has an outstanding claims…" at bounding box center [668, 856] width 534 height 145
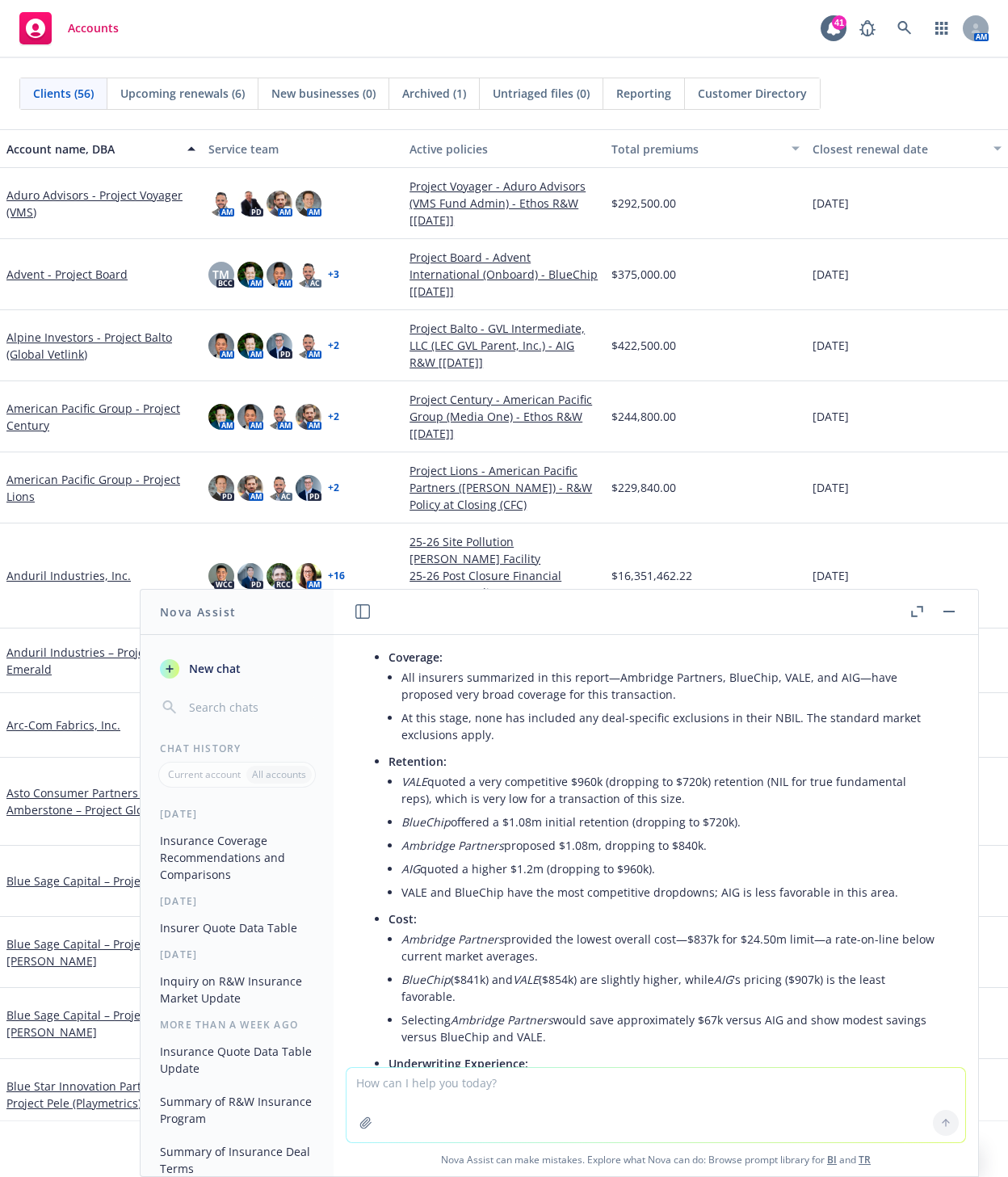
scroll to position [1035, 0]
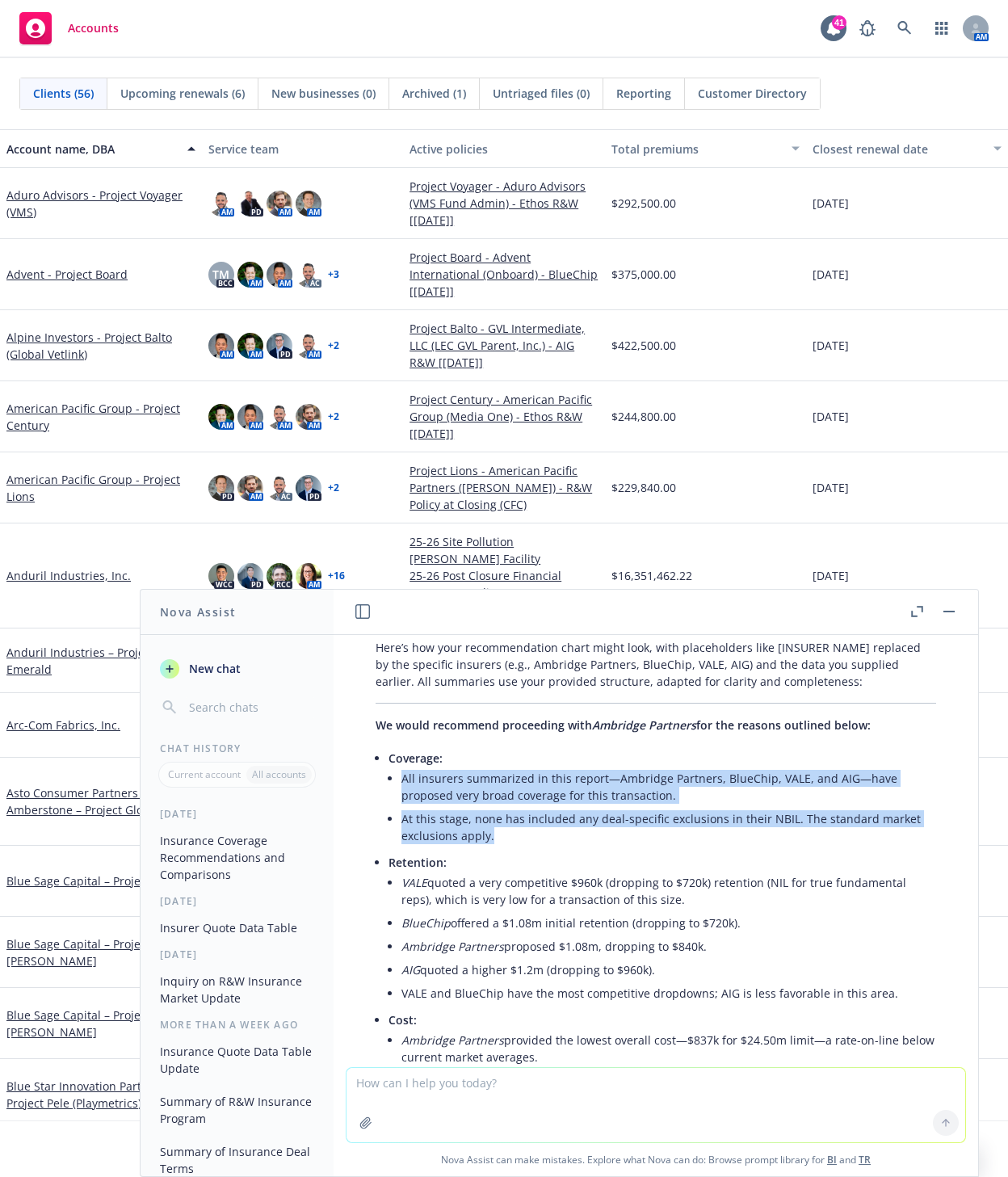
drag, startPoint x: 402, startPoint y: 796, endPoint x: 504, endPoint y: 853, distance: 116.8
click at [504, 847] on ul "All insurers summarized in this report—Ambridge Partners, BlueChip, VALE, and A…" at bounding box center [668, 806] width 534 height 81
copy ul "All insurers summarized in this report—Ambridge Partners, BlueChip, VALE, and A…"
click at [702, 836] on li "At this stage, none has included any deal-specific exclusions in their NBIL. Th…" at bounding box center [668, 827] width 534 height 40
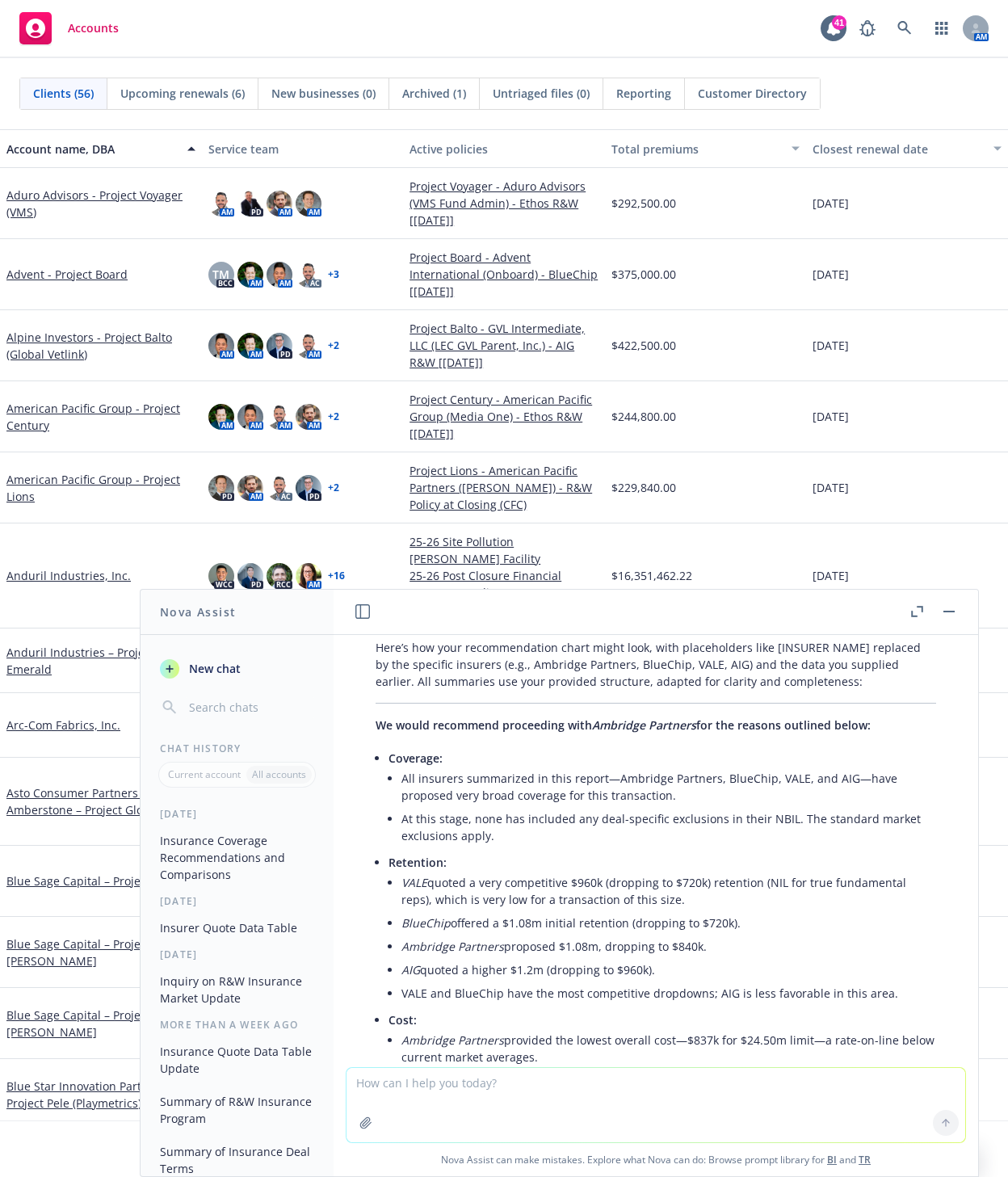
click at [676, 807] on li "All insurers summarized in this report—Ambridge Partners, BlueChip, VALE, and A…" at bounding box center [668, 786] width 534 height 40
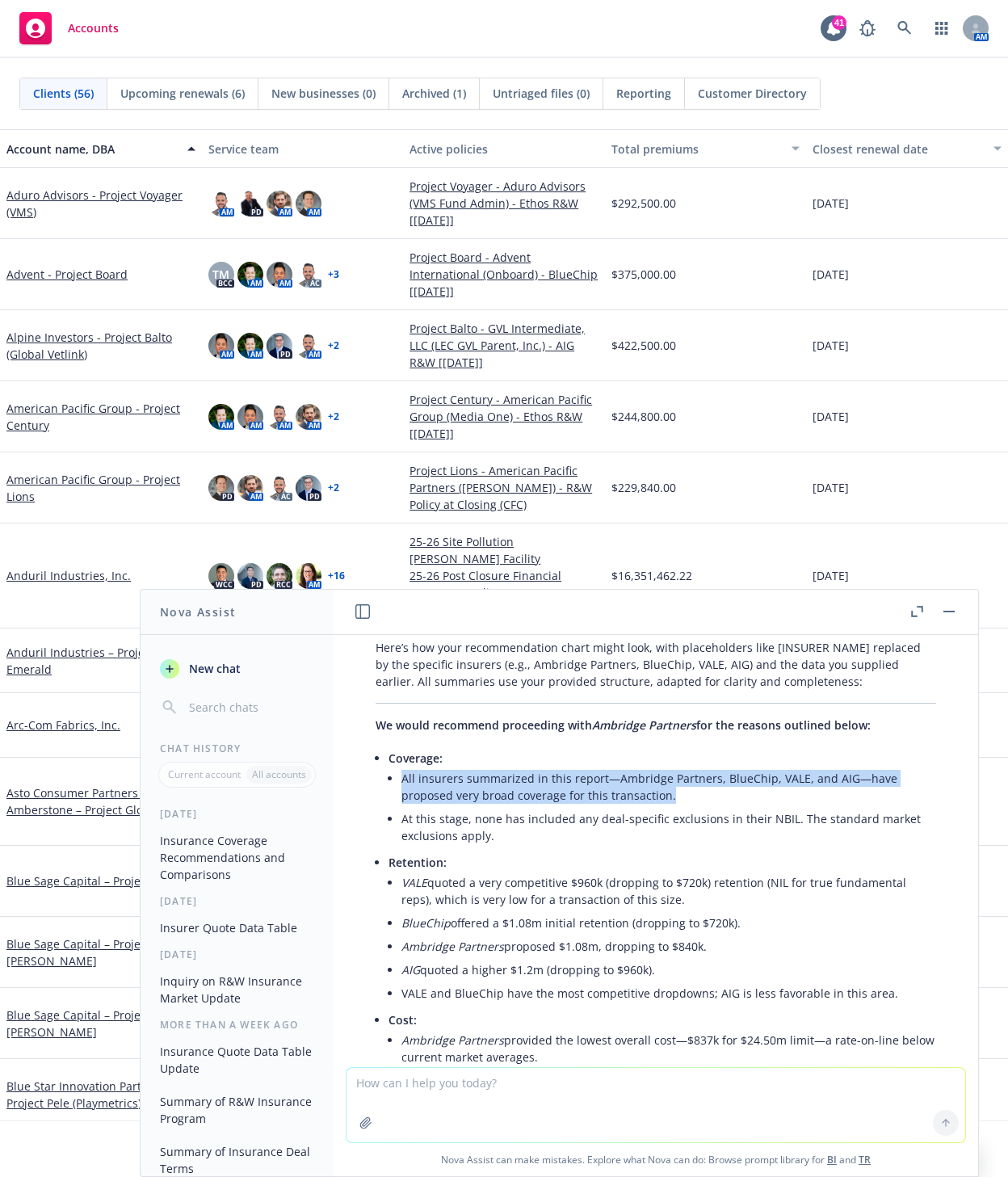
drag, startPoint x: 673, startPoint y: 817, endPoint x: 397, endPoint y: 789, distance: 277.4
click at [397, 789] on li "Coverage: All insurers summarized in this report—Ambridge Partners, BlueChip, V…" at bounding box center [663, 798] width 548 height 104
copy li "All insurers summarized in this report—Ambridge Partners, BlueChip, VALE, and A…"
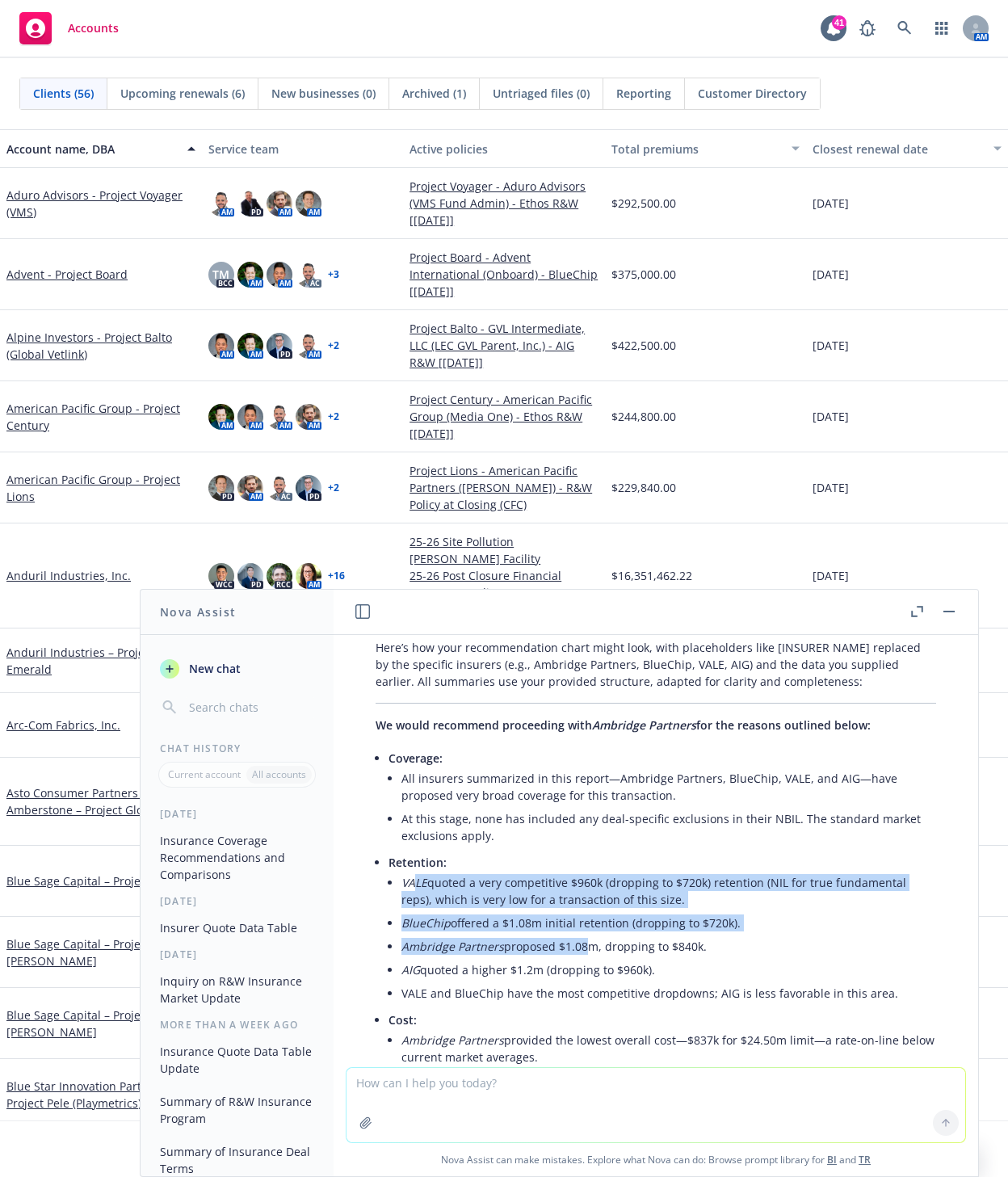
drag, startPoint x: 413, startPoint y: 897, endPoint x: 581, endPoint y: 960, distance: 179.4
click at [581, 960] on ul "VALE quoted a very competitive $960k (dropping to $720k) retention (NIL for tru…" at bounding box center [668, 937] width 534 height 134
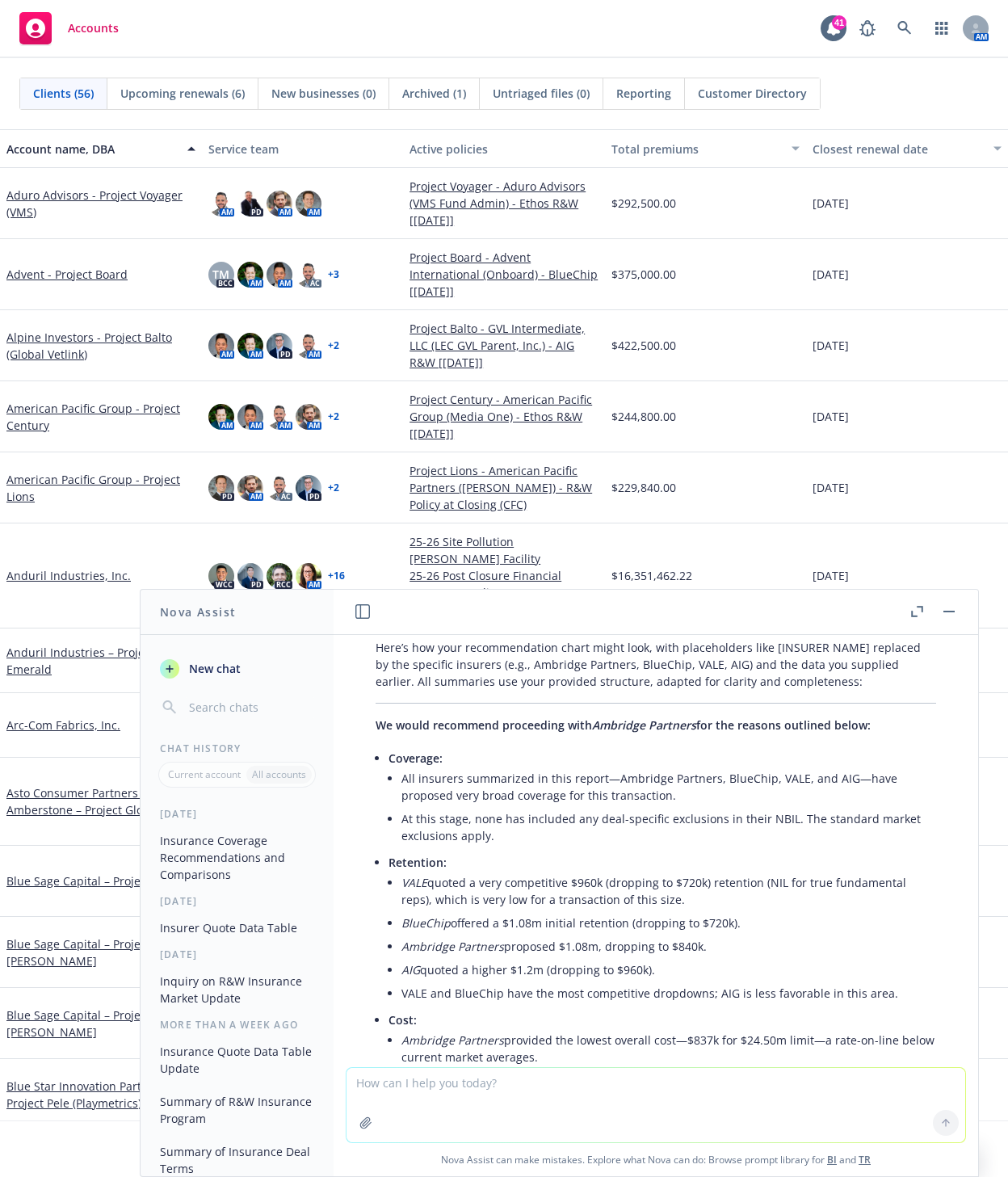
click at [646, 981] on li "AIG quoted a higher $1.2m (dropping to $960k)." at bounding box center [668, 970] width 534 height 23
drag, startPoint x: 406, startPoint y: 897, endPoint x: 678, endPoint y: 905, distance: 272.1
click at [678, 903] on li "VALE quoted a very competitive $960k (dropping to $720k) retention (NIL for tru…" at bounding box center [668, 890] width 534 height 40
click at [681, 911] on li "VALE quoted a very competitive $960k (dropping to $720k) retention (NIL for tru…" at bounding box center [668, 890] width 534 height 40
drag, startPoint x: 668, startPoint y: 915, endPoint x: 391, endPoint y: 905, distance: 277.2
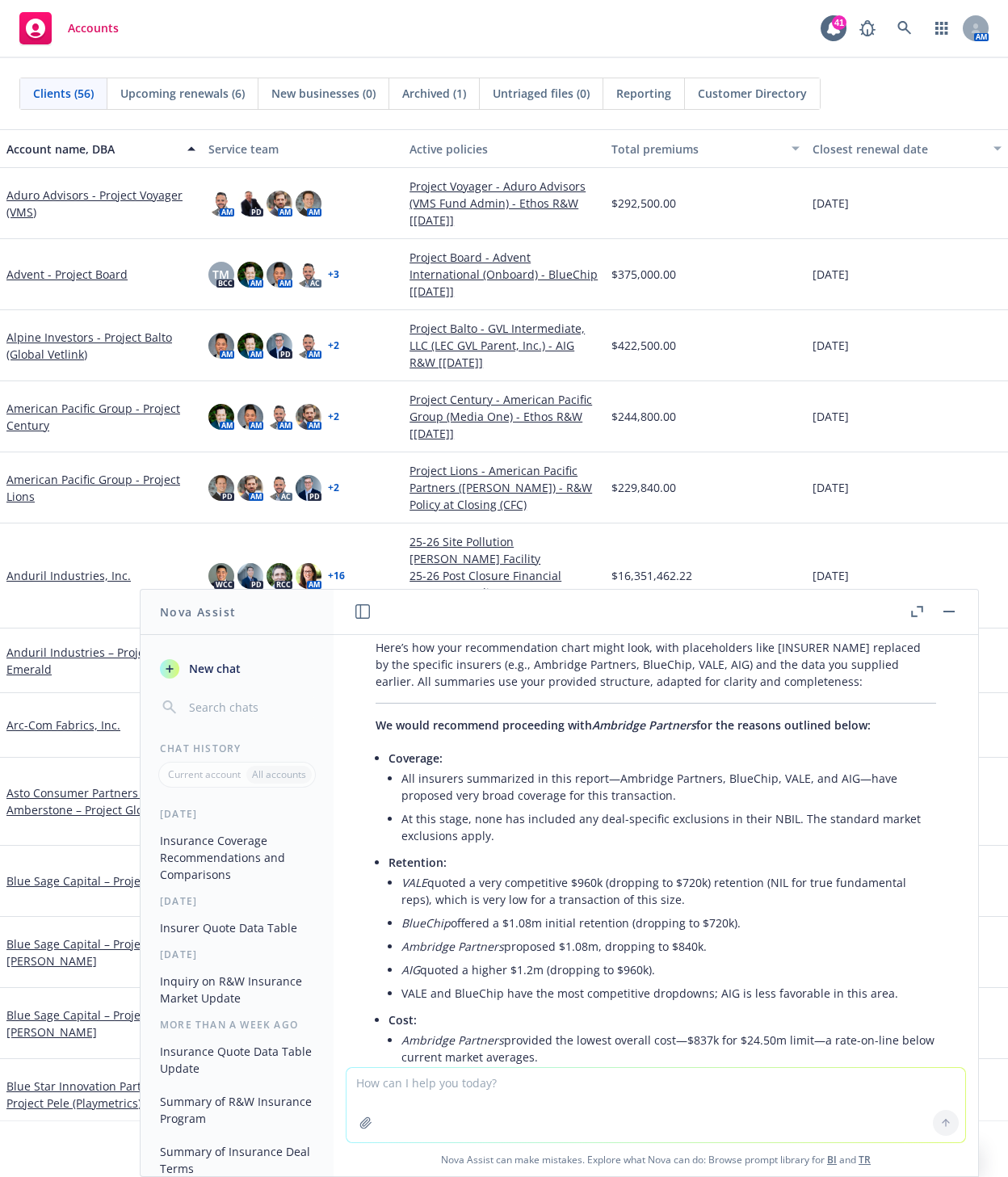
click at [401, 905] on li "VALE quoted a very competitive $960k (dropping to $720k) retention (NIL for tru…" at bounding box center [668, 890] width 534 height 40
drag, startPoint x: 595, startPoint y: 983, endPoint x: 734, endPoint y: 1005, distance: 140.7
click at [595, 981] on li "AIG quoted a higher $1.2m (dropping to $960k)." at bounding box center [668, 970] width 534 height 23
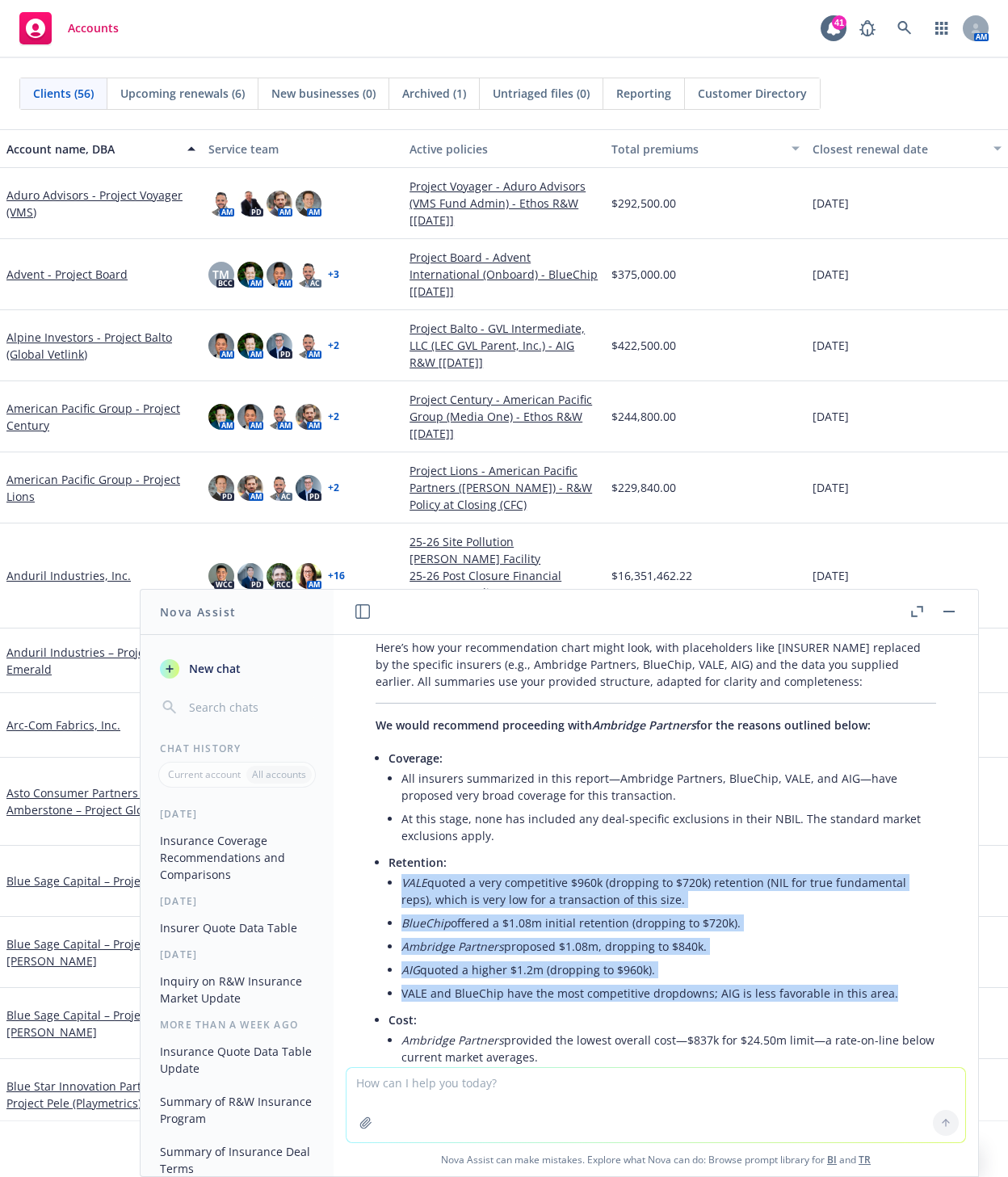
drag, startPoint x: 893, startPoint y: 1013, endPoint x: 402, endPoint y: 901, distance: 503.6
click at [402, 901] on ul "VALE quoted a very competitive $960k (dropping to $720k) retention (NIL for tru…" at bounding box center [668, 937] width 534 height 134
copy ul "VALE quoted a very competitive $960k (dropping to $720k) retention (NIL for tru…"
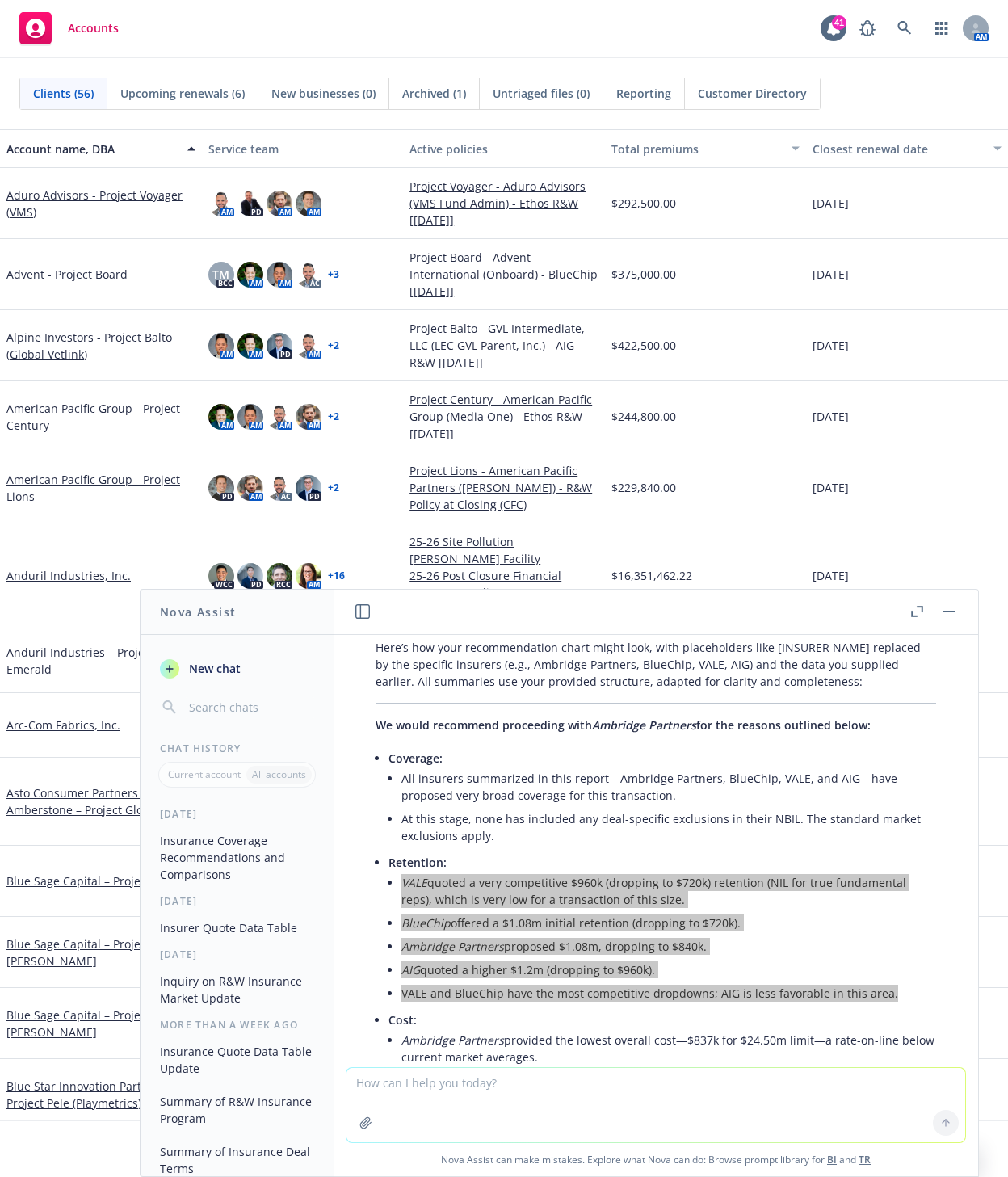
scroll to position [1238, 0]
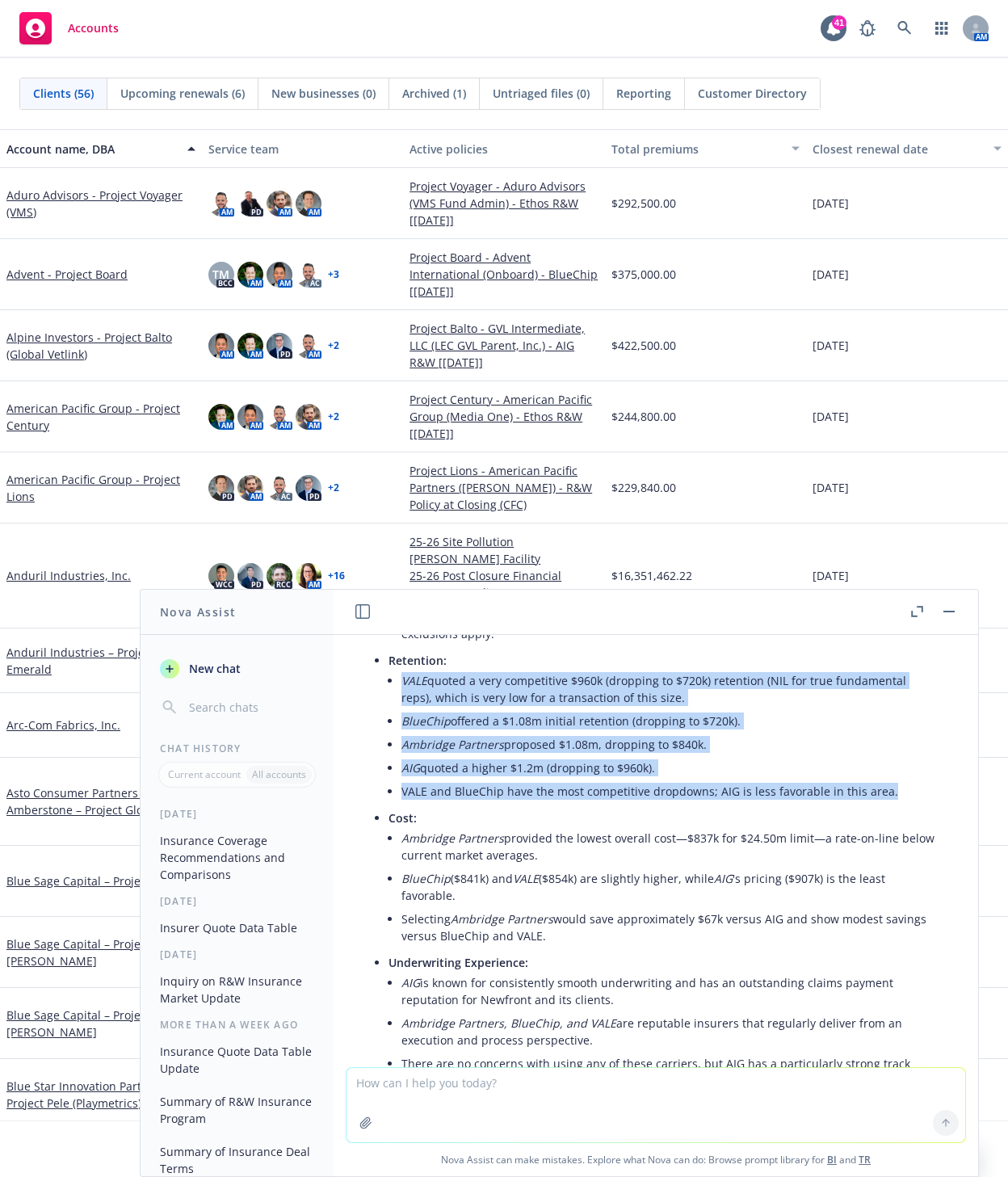
drag, startPoint x: 402, startPoint y: 852, endPoint x: 659, endPoint y: 947, distance: 274.0
click at [659, 947] on ul "Ambridge Partners provided the lowest overall cost—$837k for $24.50m limit—a ra…" at bounding box center [668, 886] width 534 height 121
copy ul "Ambridge Partners provided the lowest overall cost—$837k for $24.50m limit—a ra…"
